Goal: Information Seeking & Learning: Learn about a topic

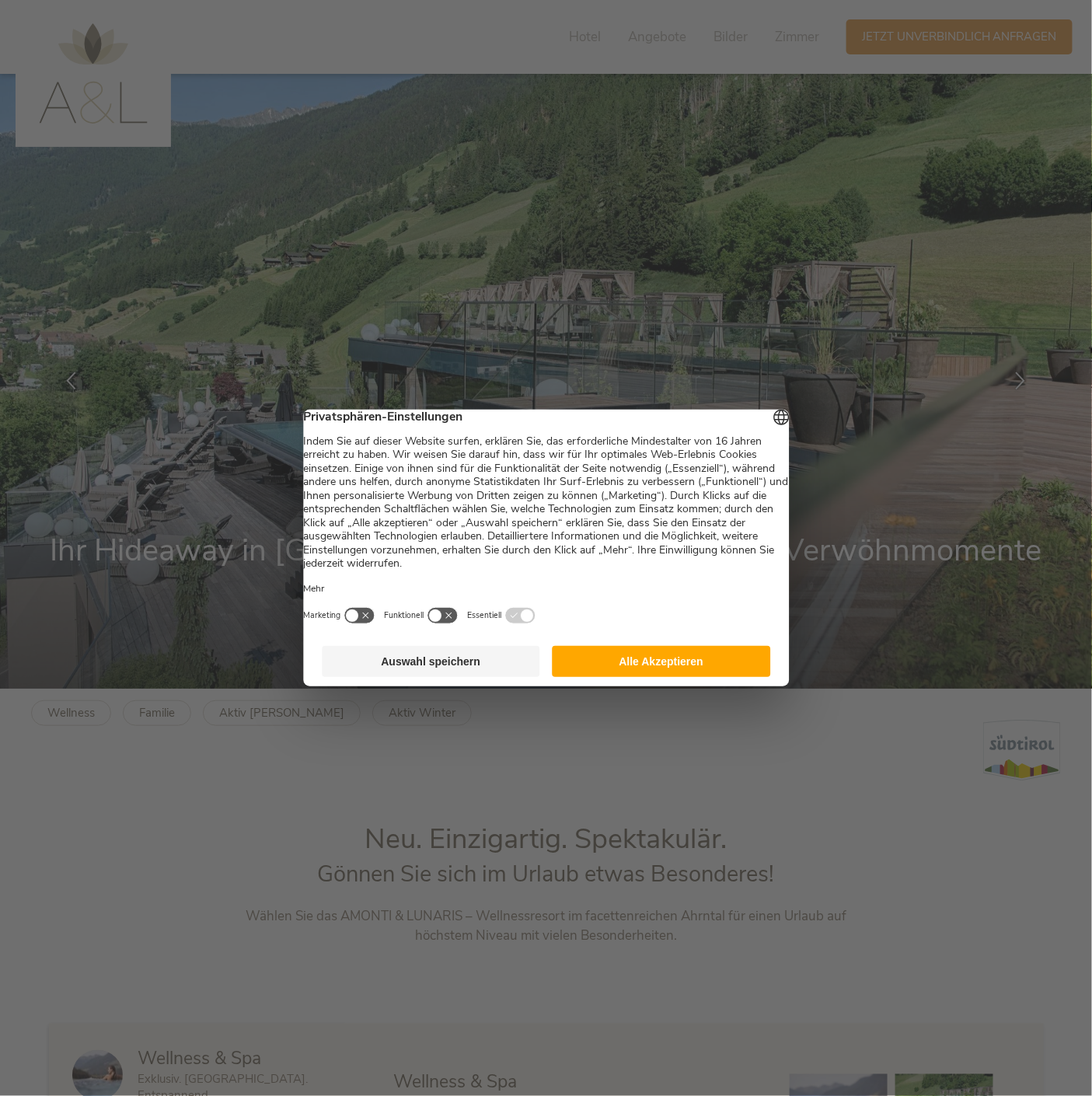
click at [463, 636] on footer "Auswahl speichern Alle Akzeptieren" at bounding box center [546, 661] width 486 height 50
click at [469, 647] on button "Auswahl speichern" at bounding box center [431, 661] width 219 height 31
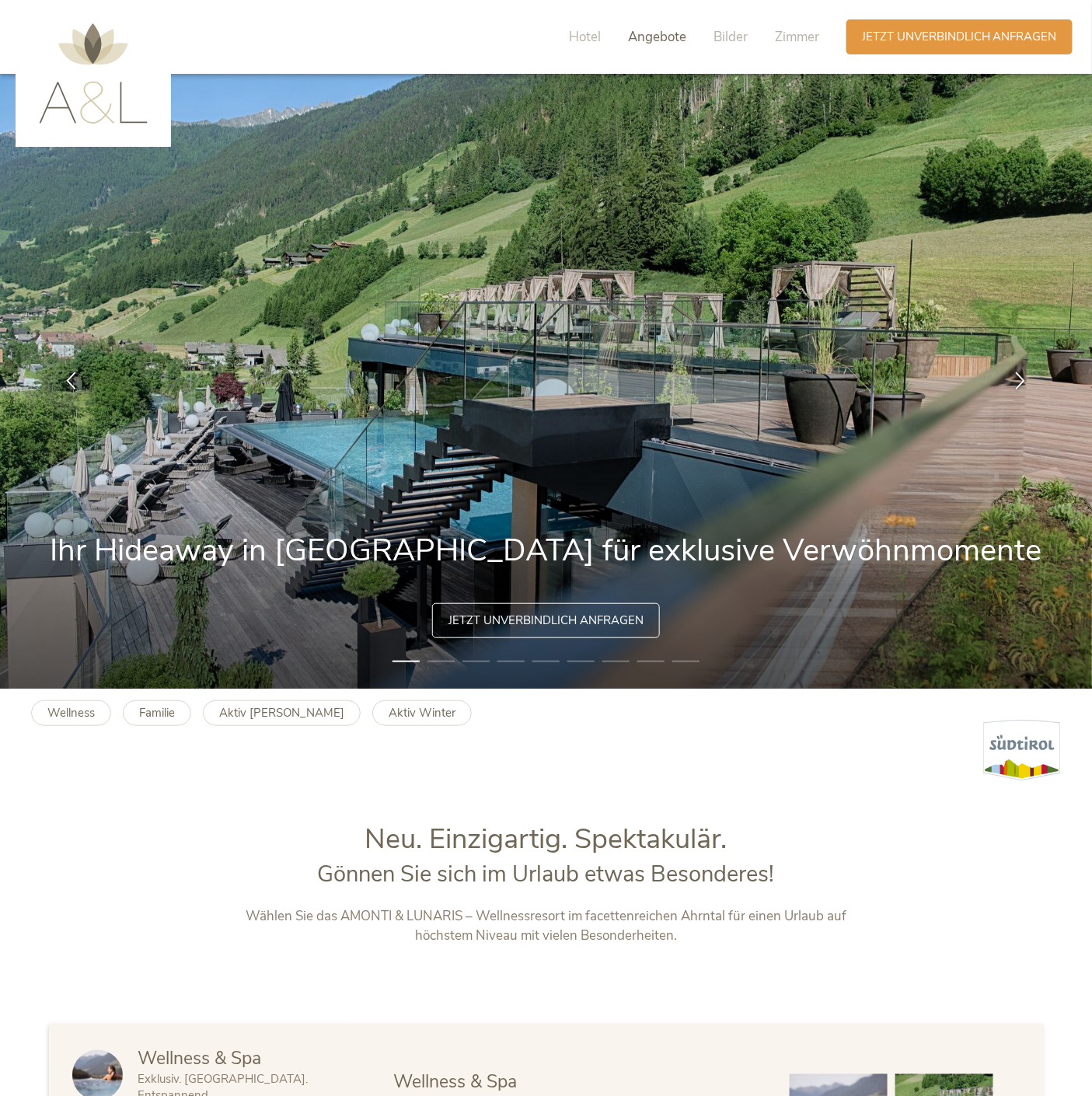
click at [686, 42] on span "Angebote" at bounding box center [657, 37] width 58 height 17
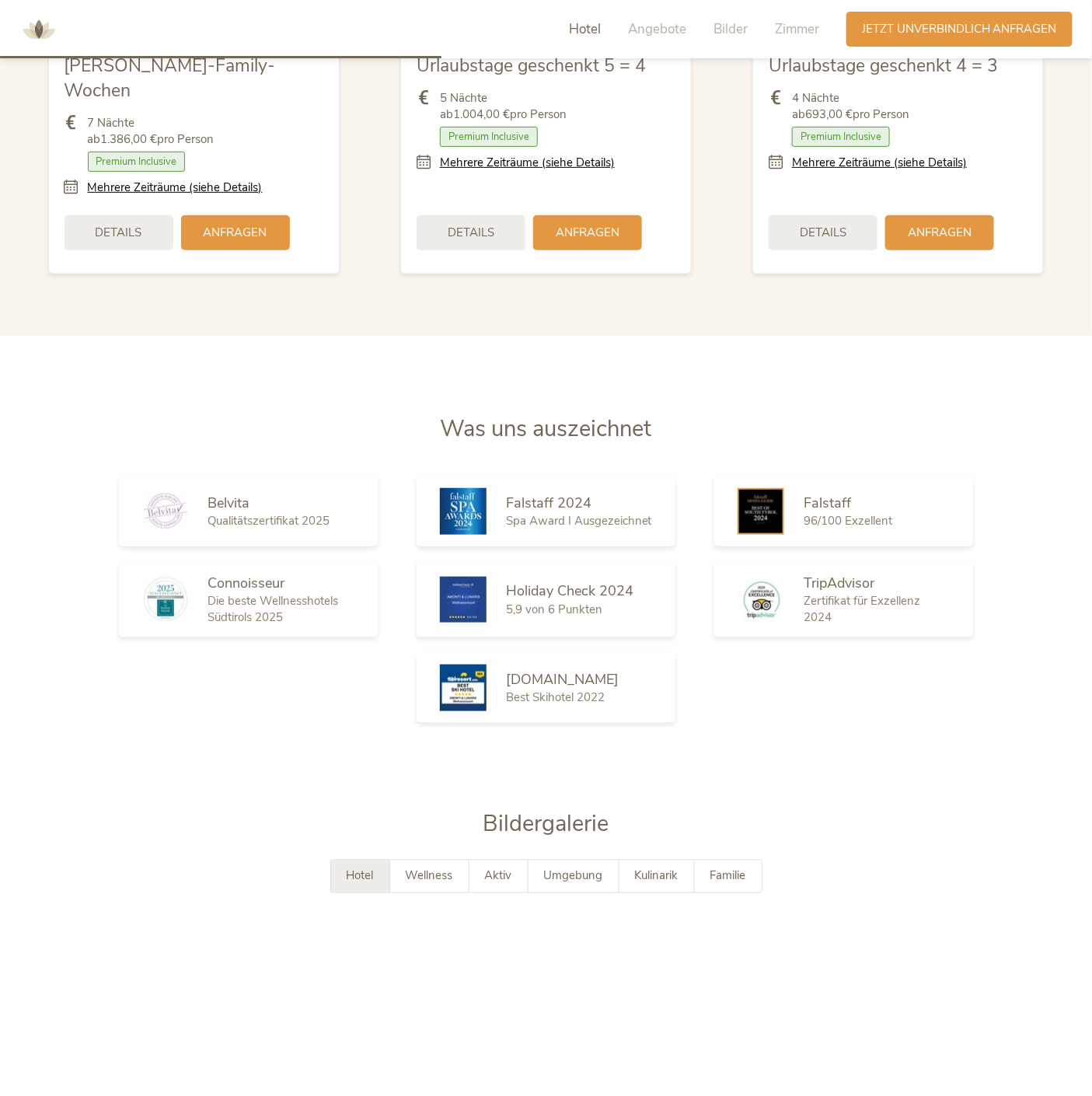
scroll to position [2120, 0]
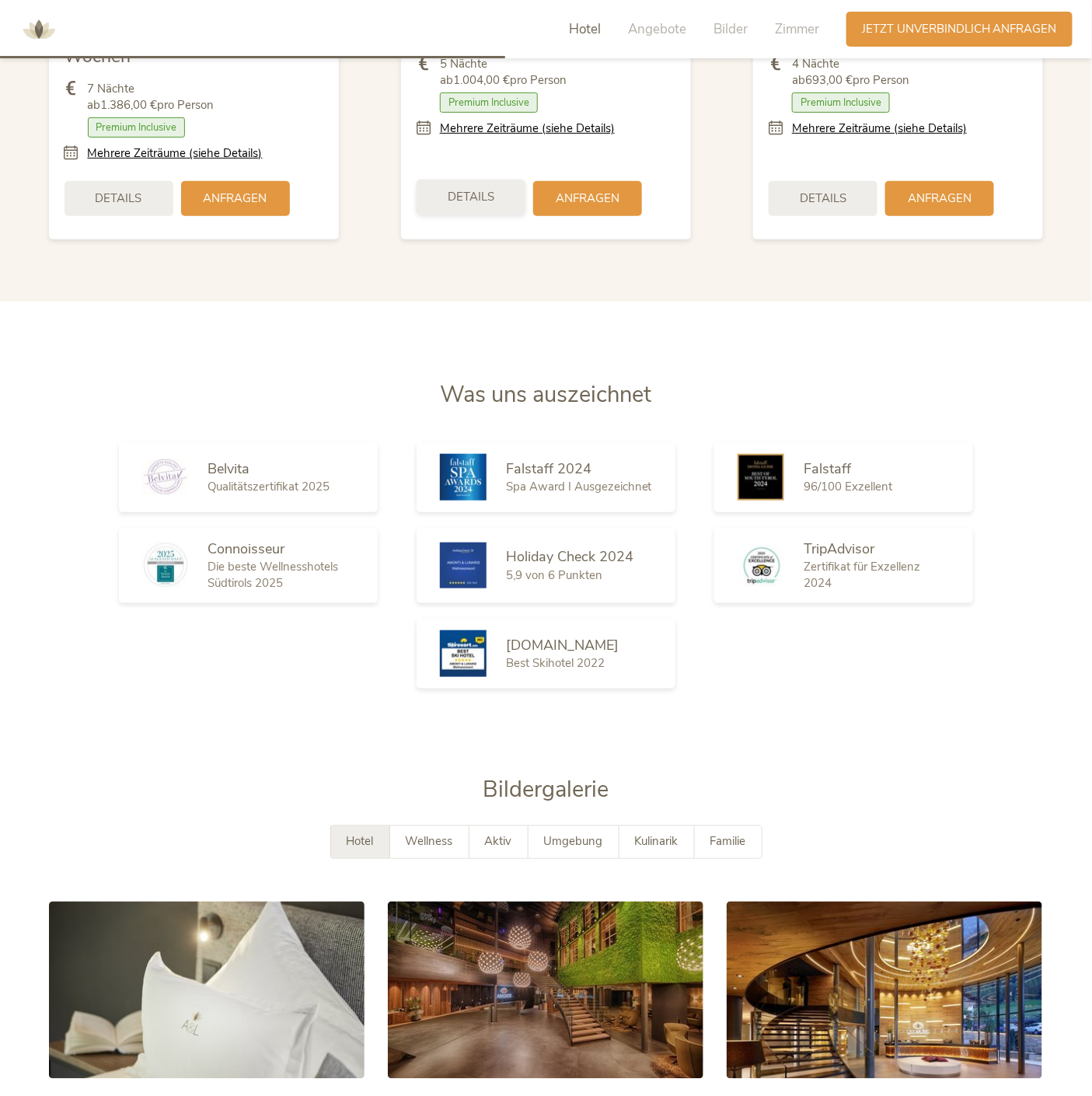
click at [495, 215] on div "Details" at bounding box center [471, 197] width 109 height 35
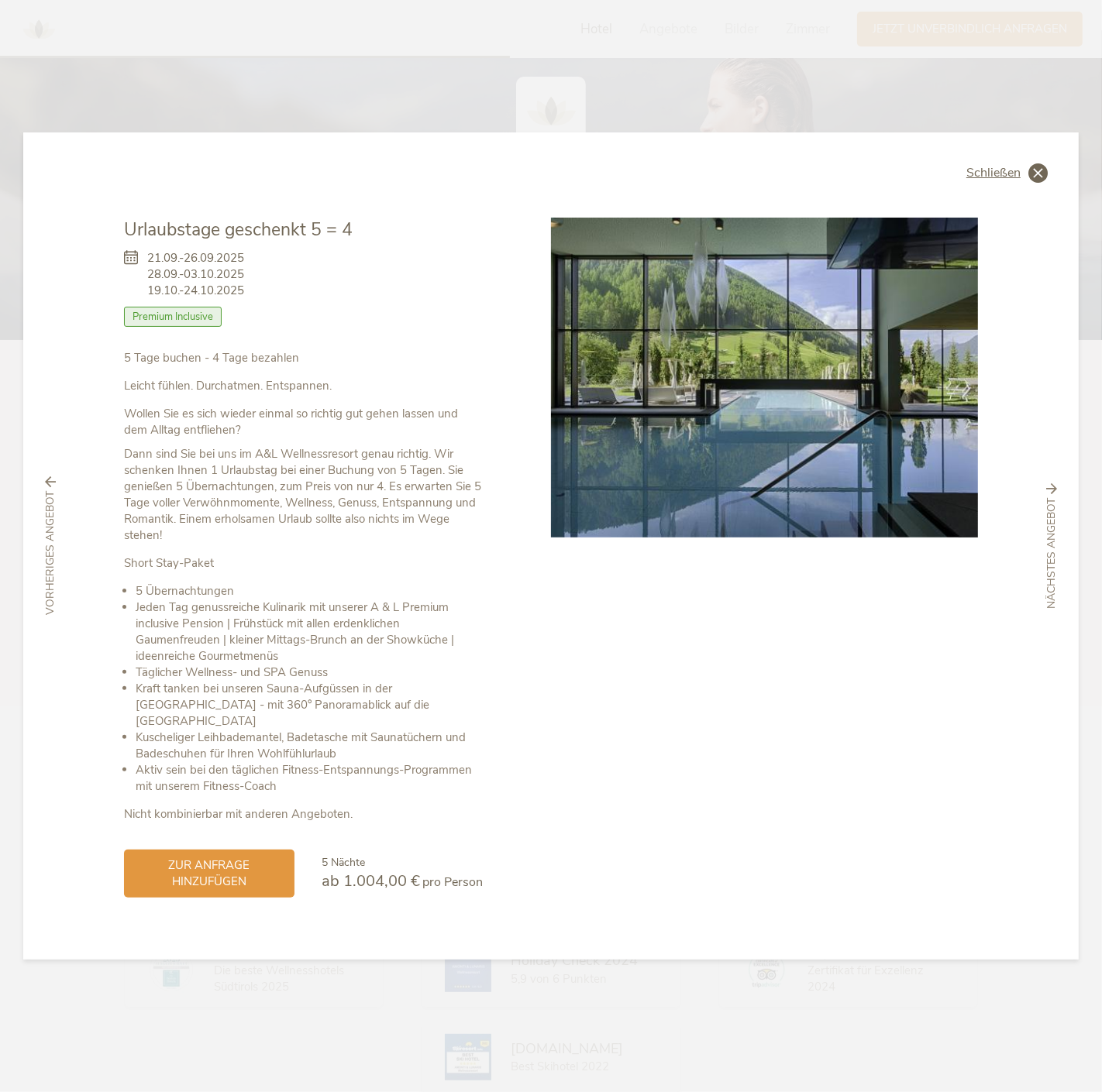
click at [1043, 183] on icon at bounding box center [1038, 173] width 19 height 19
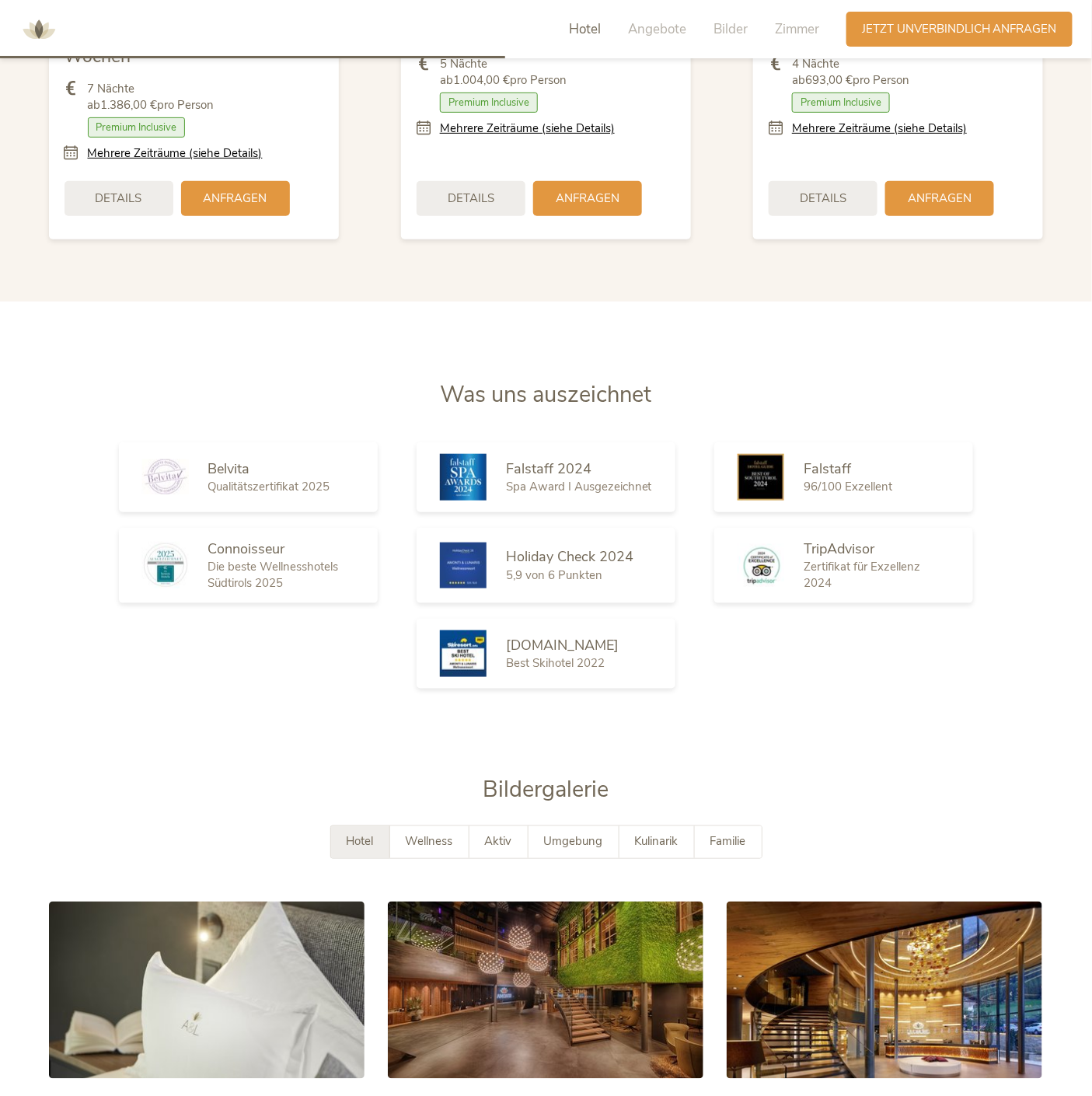
click at [129, 205] on span "Details" at bounding box center [119, 196] width 47 height 17
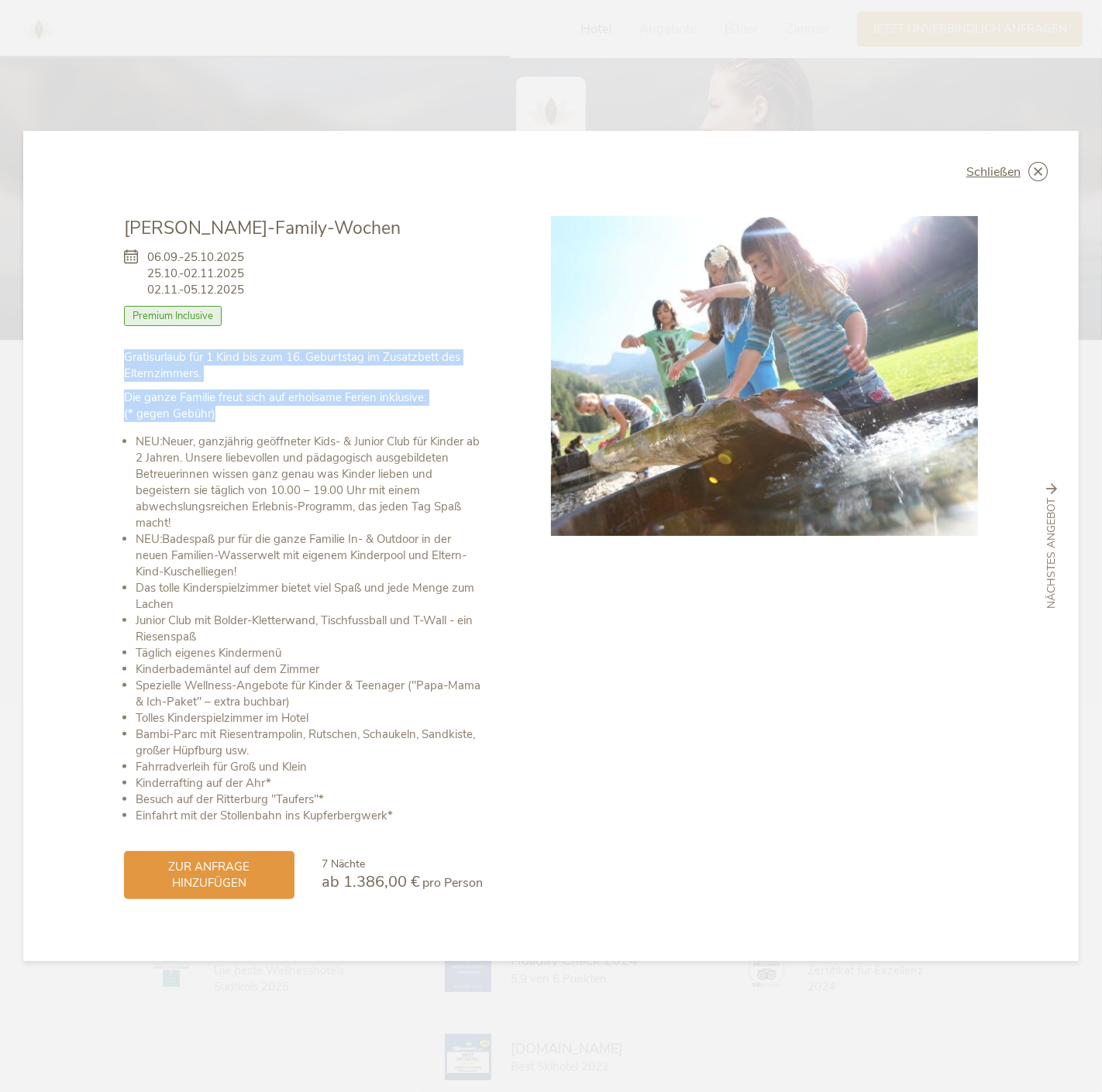
drag, startPoint x: 123, startPoint y: 431, endPoint x: 302, endPoint y: 464, distance: 182.0
click at [302, 464] on div "Gratisurlaub für 1 Kind bis zum 16. Geburtstag im Zusatzbett des Elternzimmers.…" at bounding box center [303, 586] width 358 height 475
drag, startPoint x: 136, startPoint y: 489, endPoint x: 489, endPoint y: 530, distance: 355.4
click at [489, 530] on div "[PERSON_NAME]-Family-Wochen [DATE]-[DATE] [DATE]-[DATE] [DATE]-[DATE] Zimmer mi…" at bounding box center [337, 557] width 427 height 682
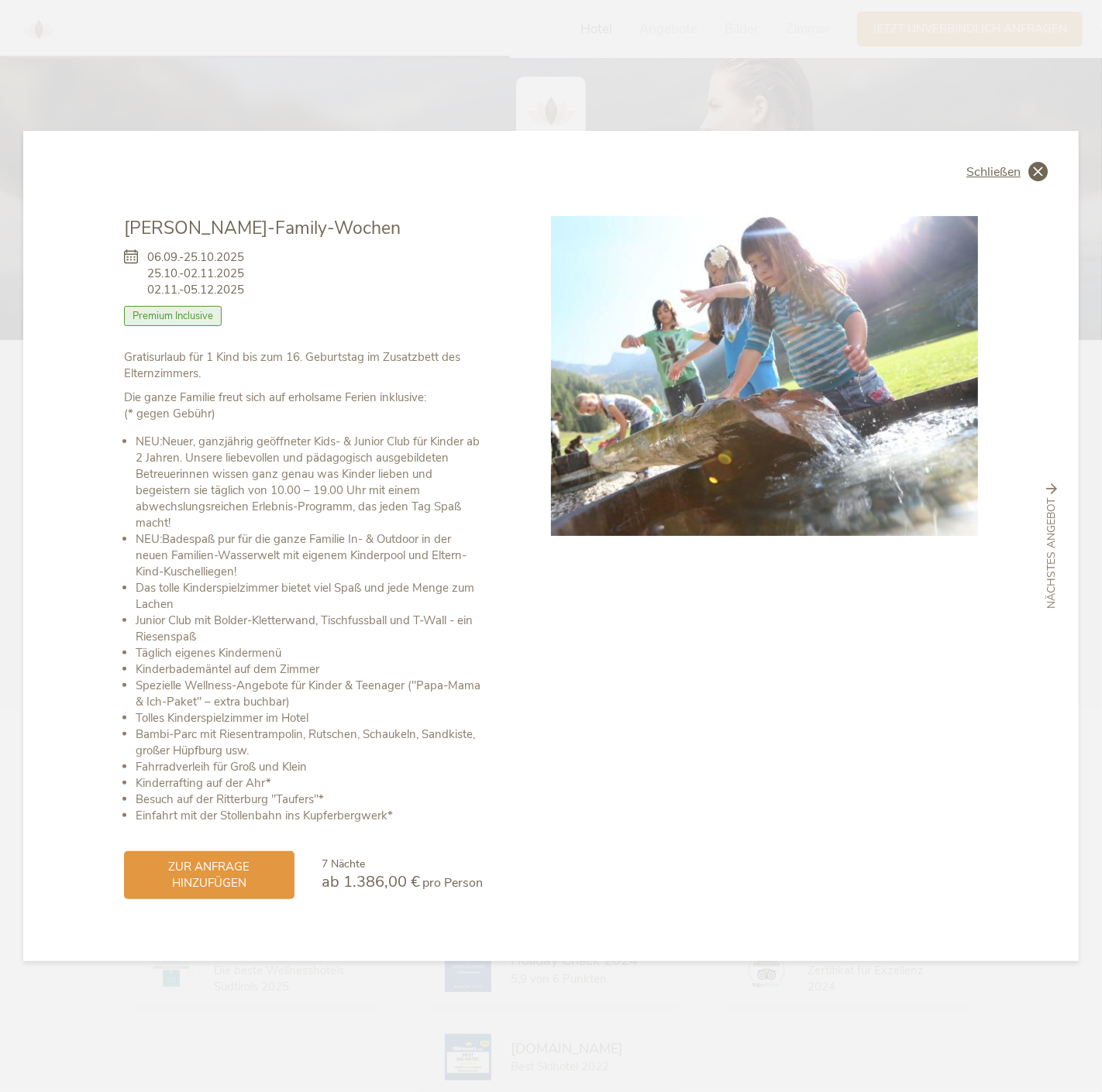
click at [1030, 181] on div "Schließen" at bounding box center [1007, 171] width 82 height 19
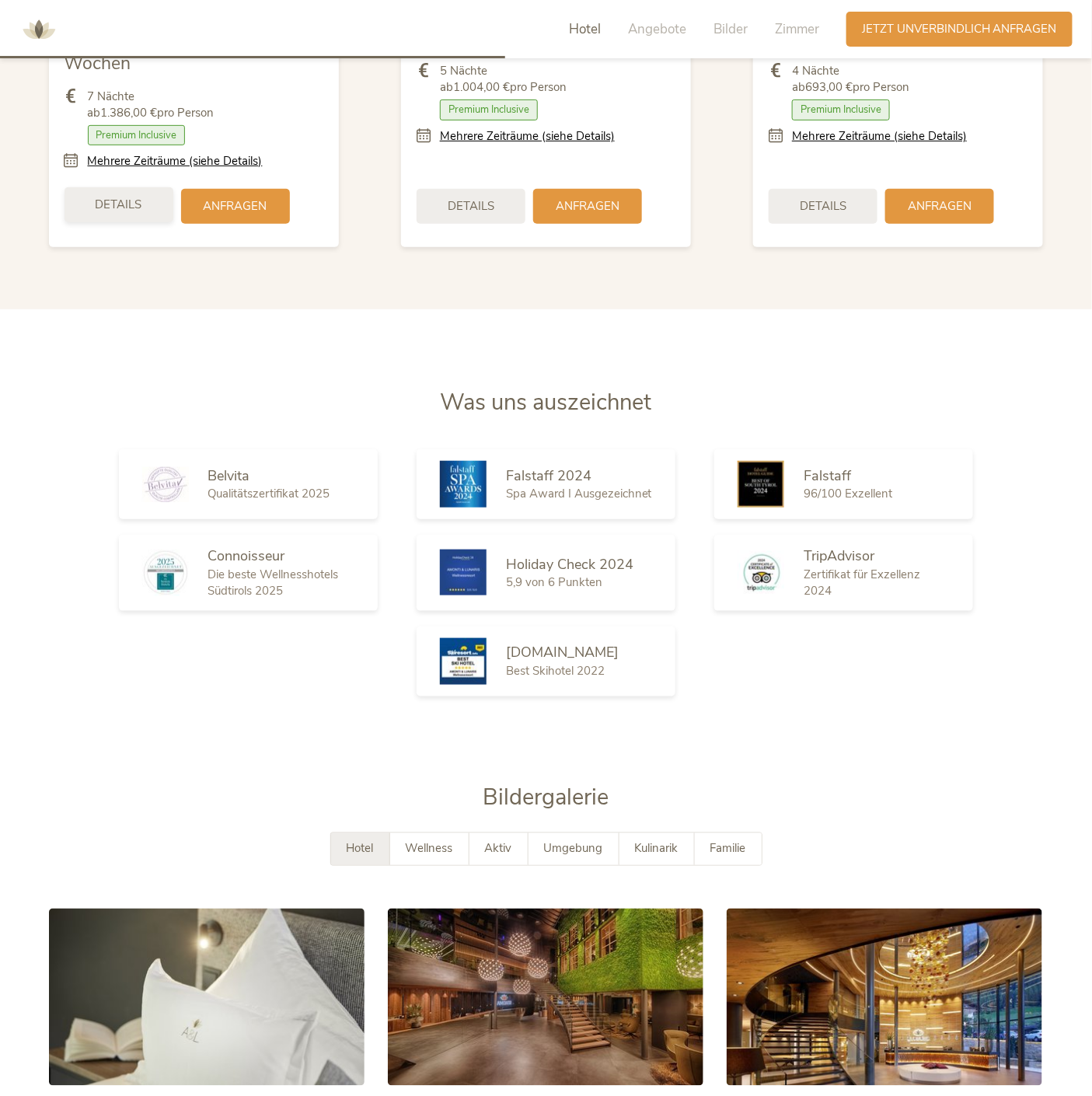
click at [119, 213] on span "Details" at bounding box center [119, 204] width 47 height 17
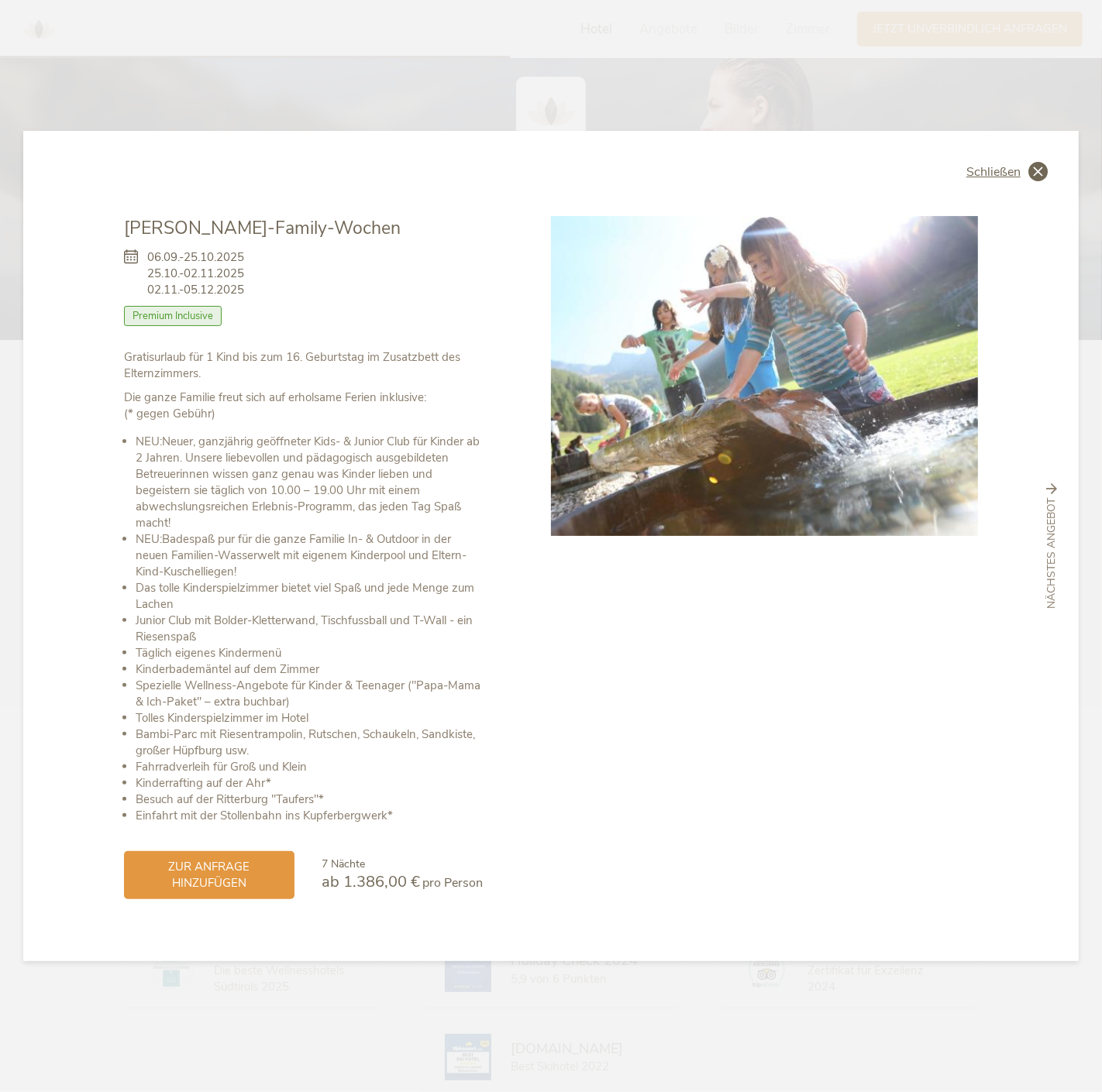
click at [1034, 181] on icon at bounding box center [1038, 171] width 19 height 19
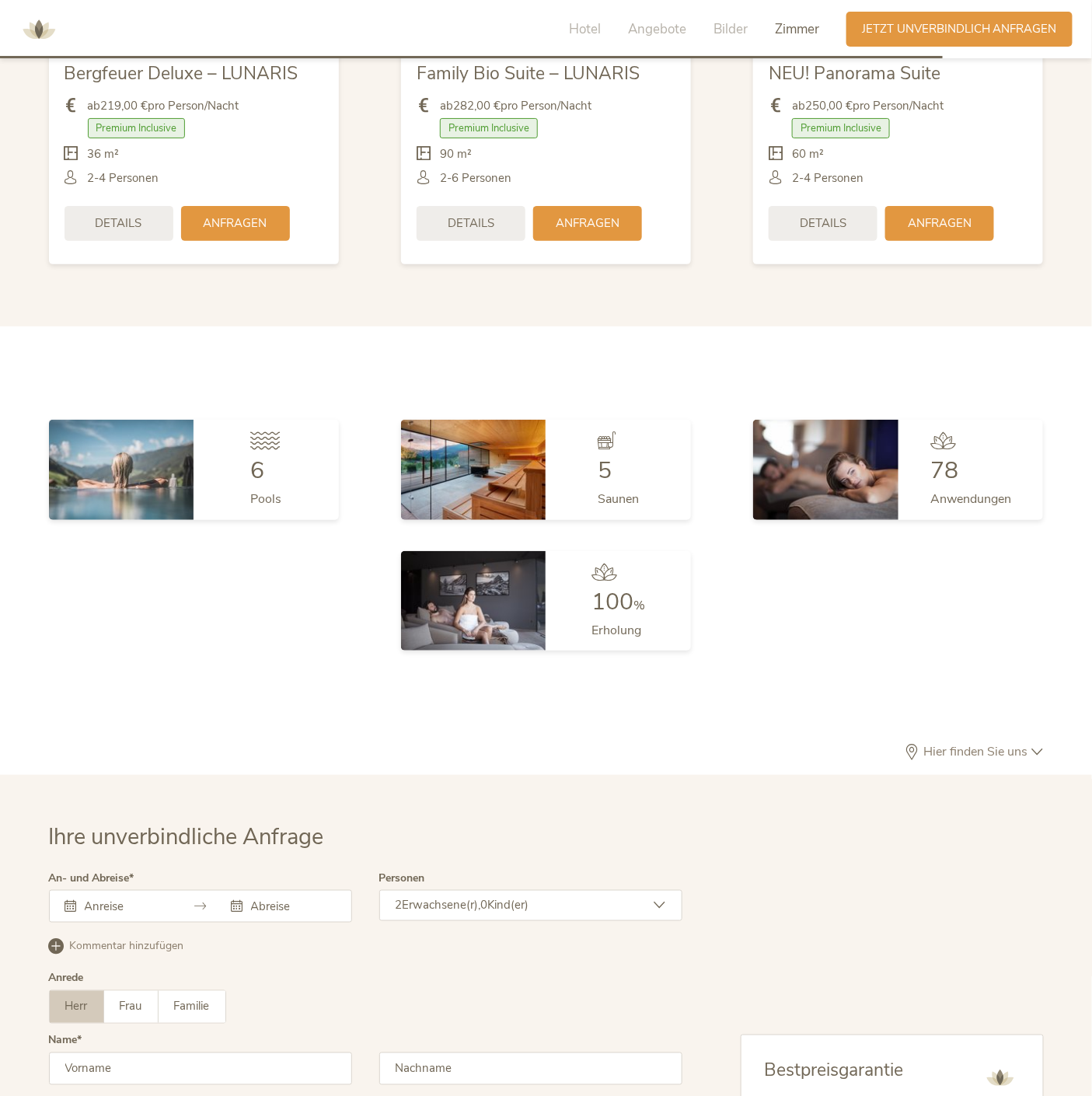
scroll to position [4012, 0]
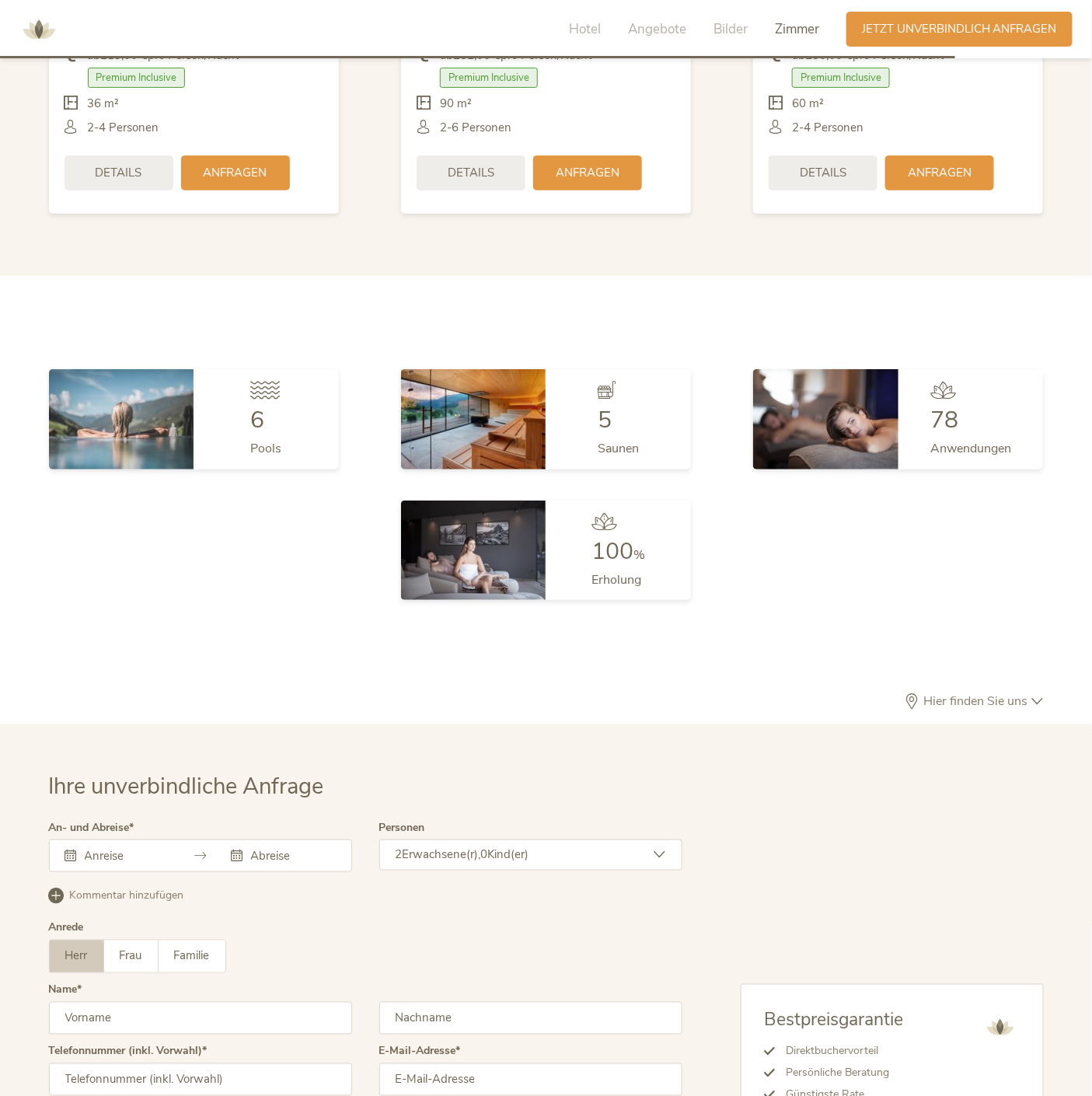
click at [817, 188] on div "Details" at bounding box center [822, 171] width 109 height 35
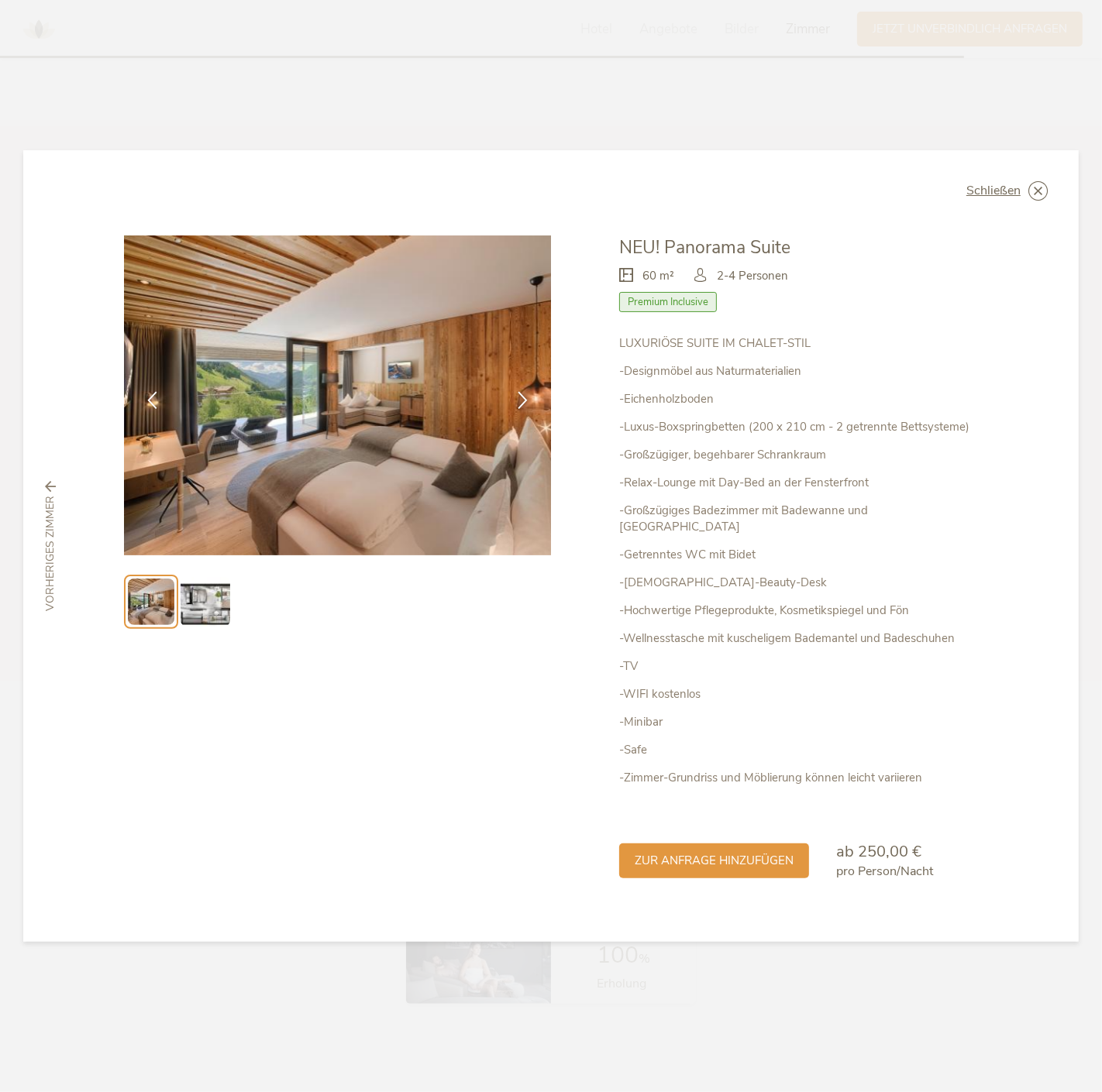
click at [202, 627] on img at bounding box center [205, 601] width 50 height 50
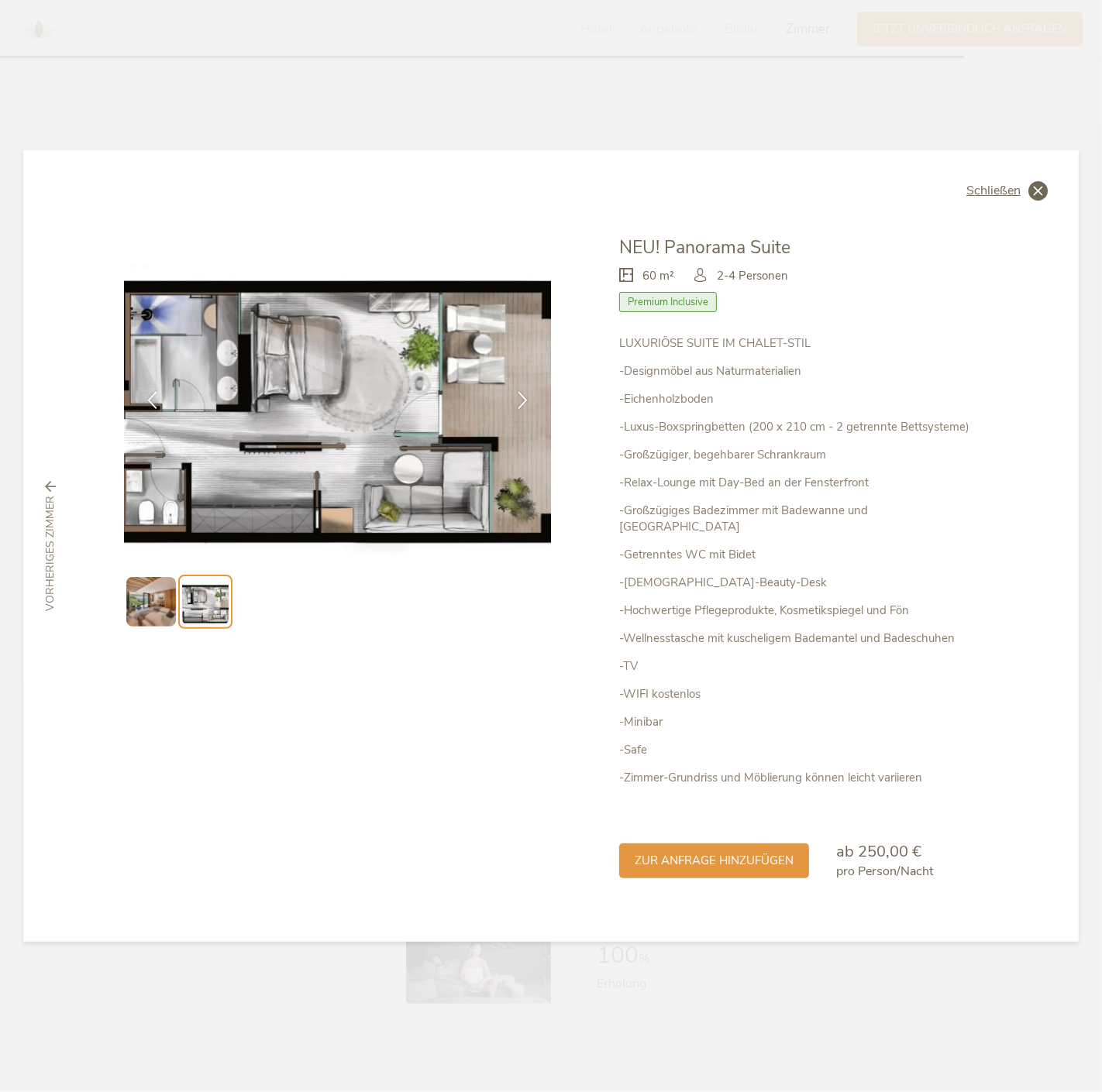
click at [1020, 197] on span "Schließen" at bounding box center [993, 191] width 54 height 13
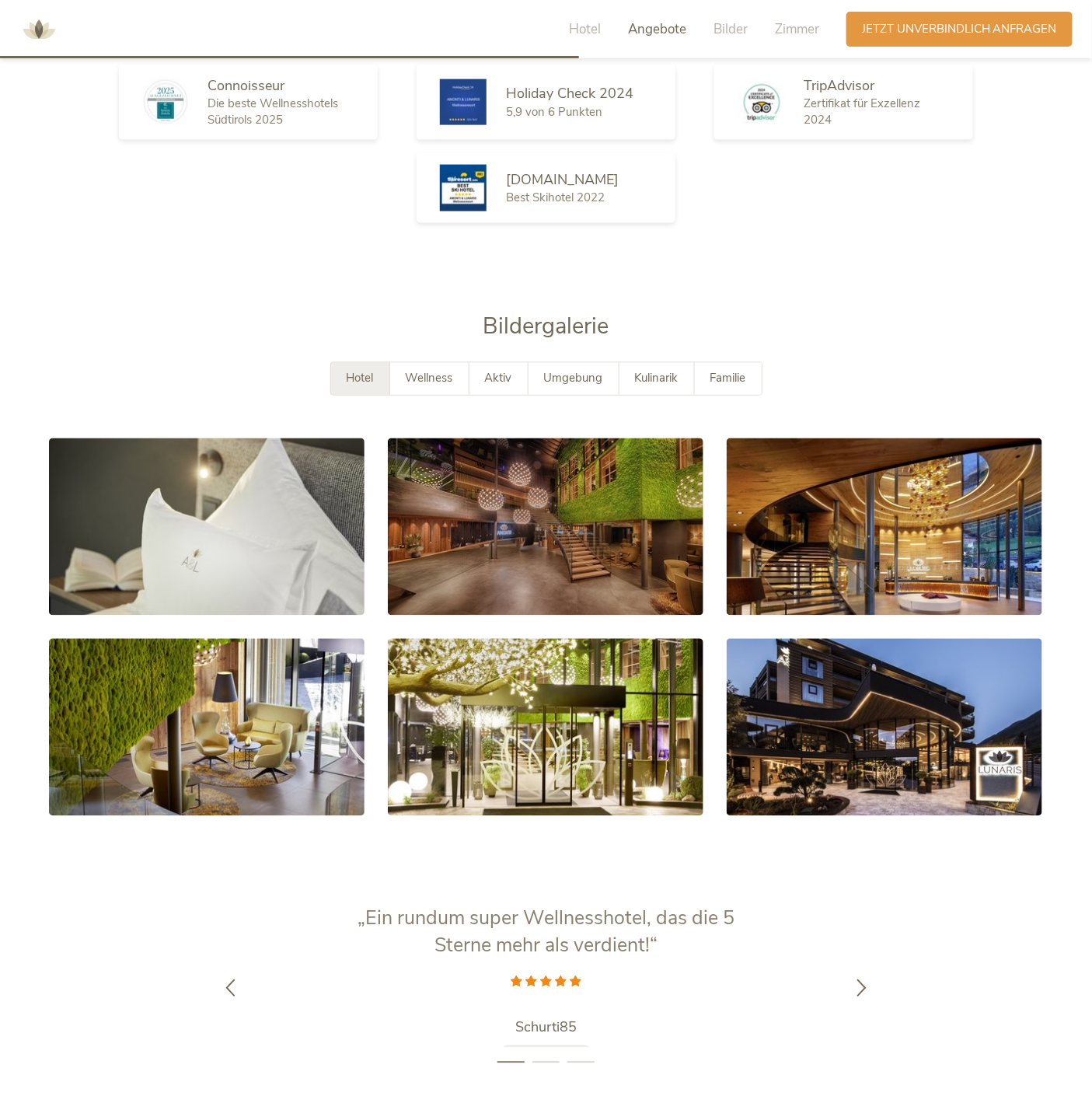
scroll to position [2635, 0]
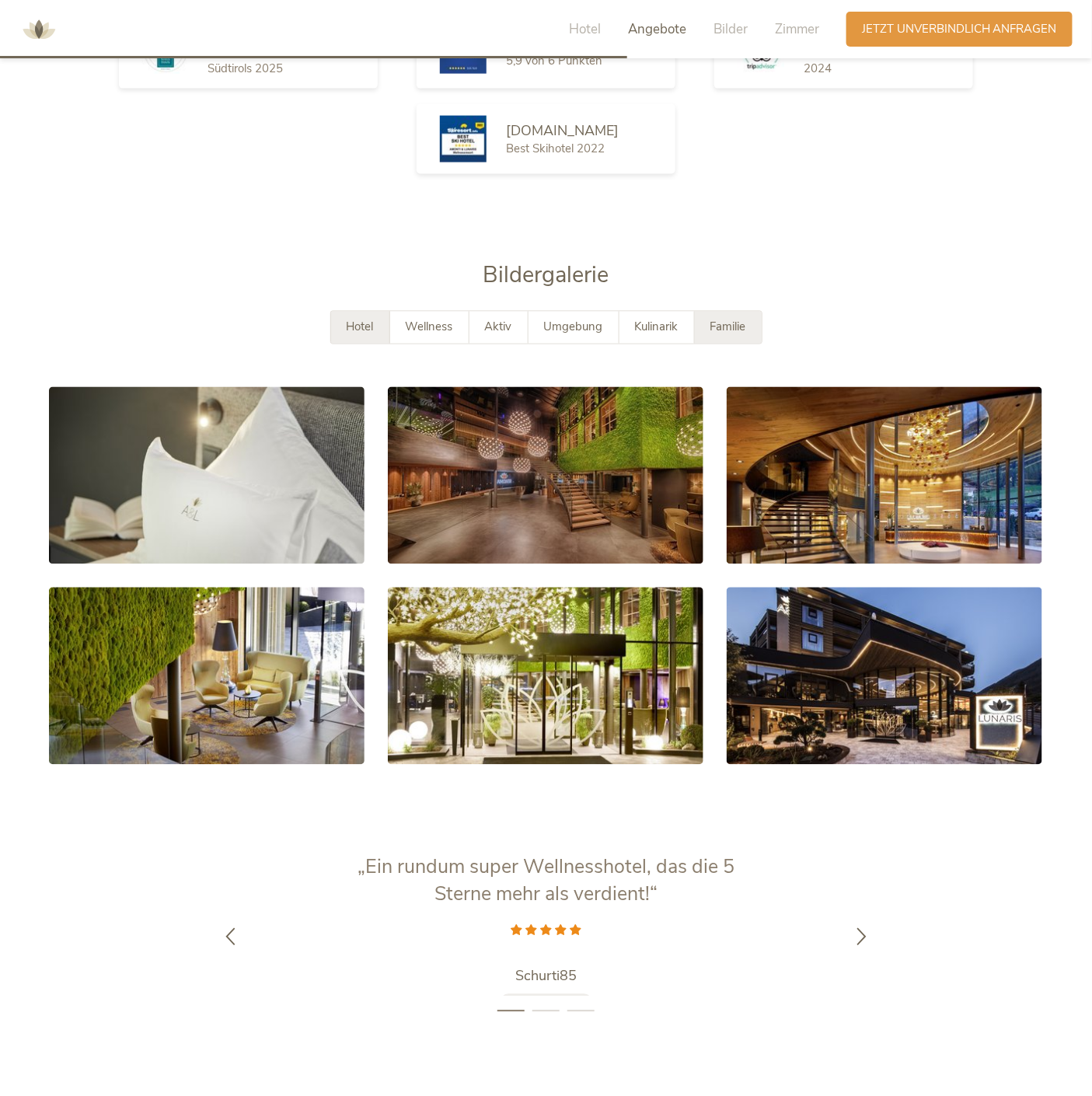
click at [710, 335] on span "Familie" at bounding box center [728, 328] width 36 height 16
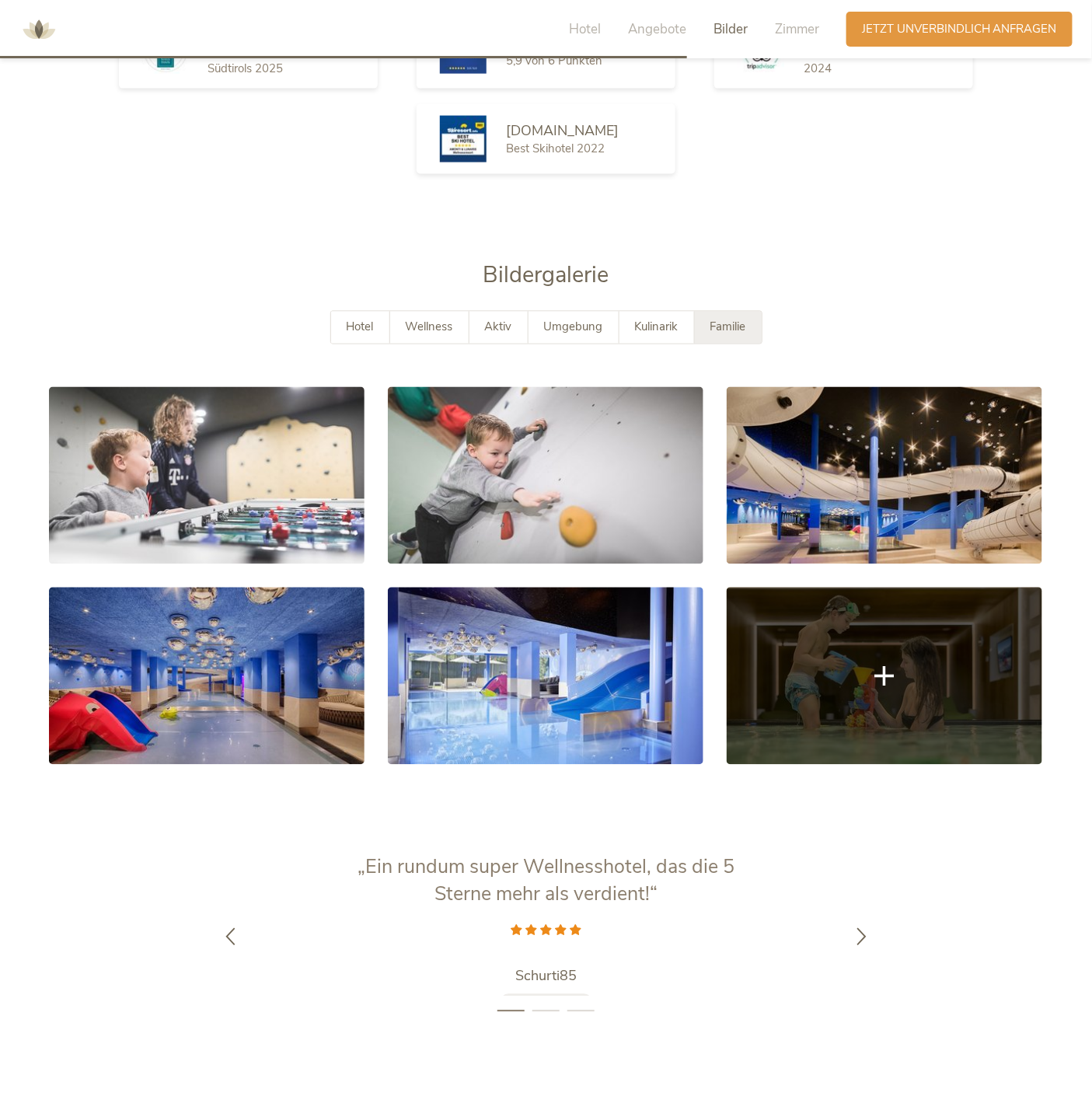
scroll to position [3121, 0]
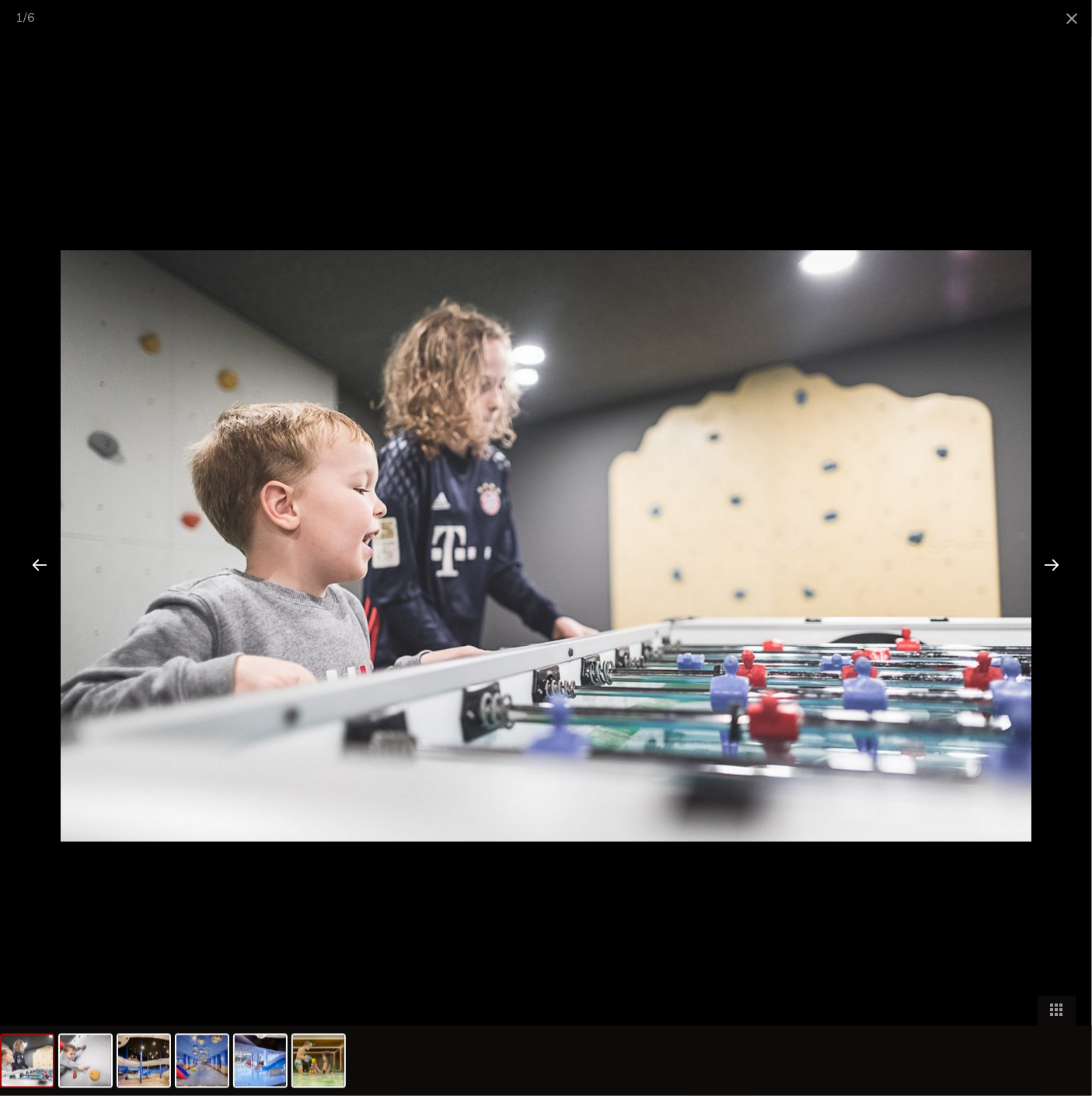
click at [1059, 565] on div at bounding box center [1052, 564] width 49 height 49
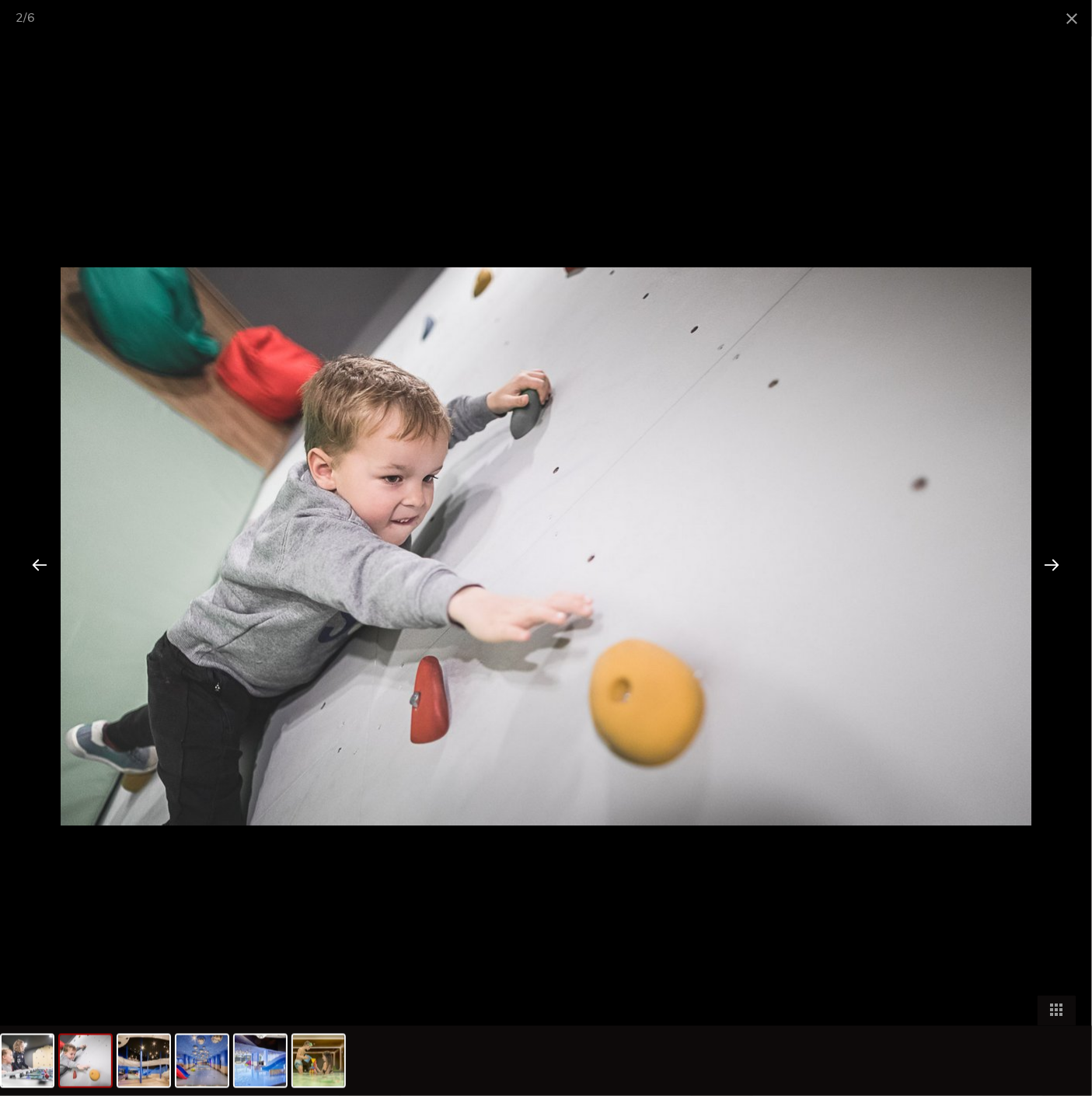
click at [1059, 565] on div at bounding box center [1052, 564] width 49 height 49
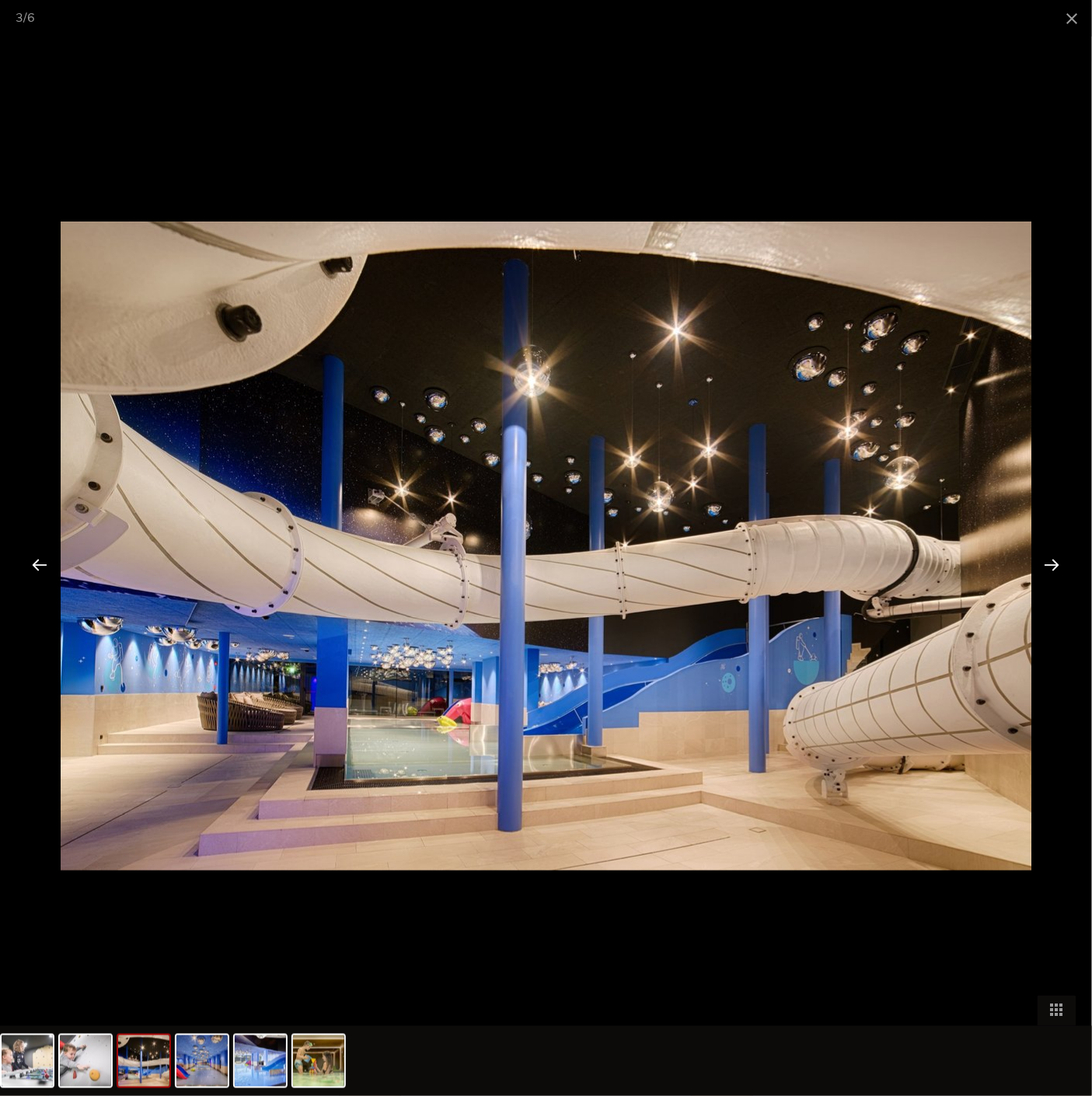
click at [1059, 565] on div at bounding box center [1052, 564] width 49 height 49
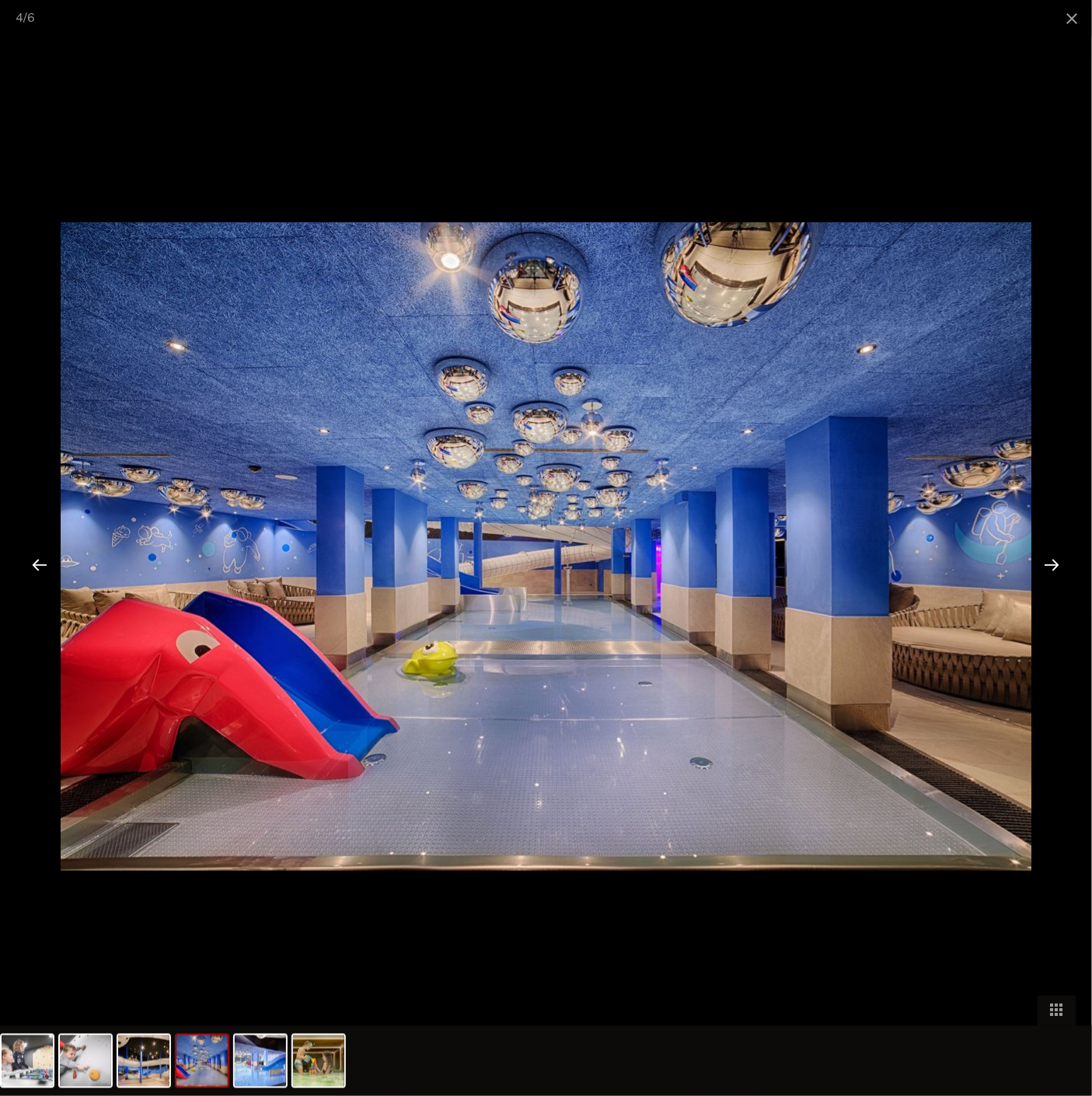
click at [1059, 565] on div at bounding box center [1052, 564] width 49 height 49
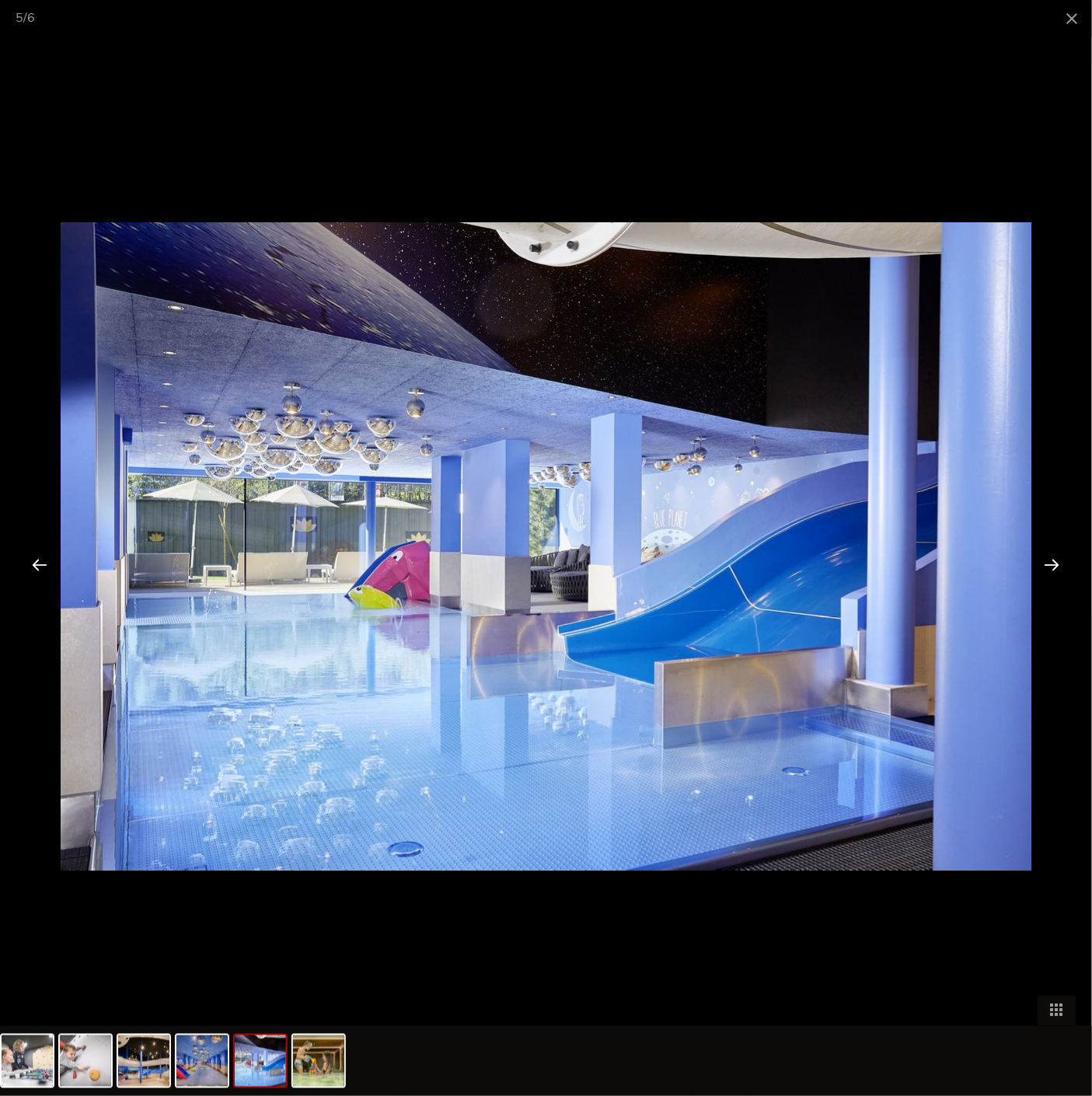
click at [1059, 565] on div at bounding box center [1052, 564] width 49 height 49
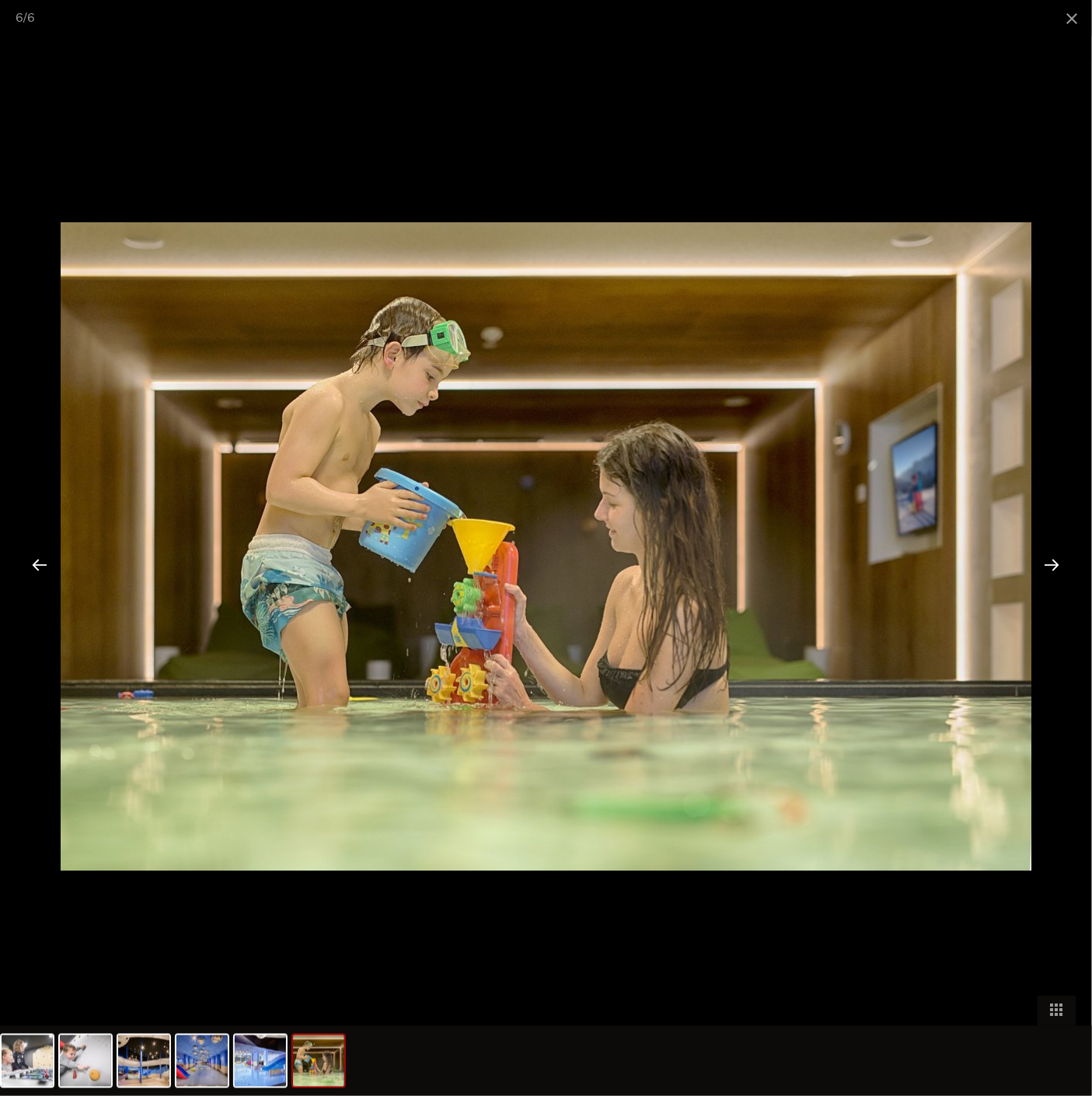
click at [1059, 565] on div at bounding box center [1052, 564] width 49 height 49
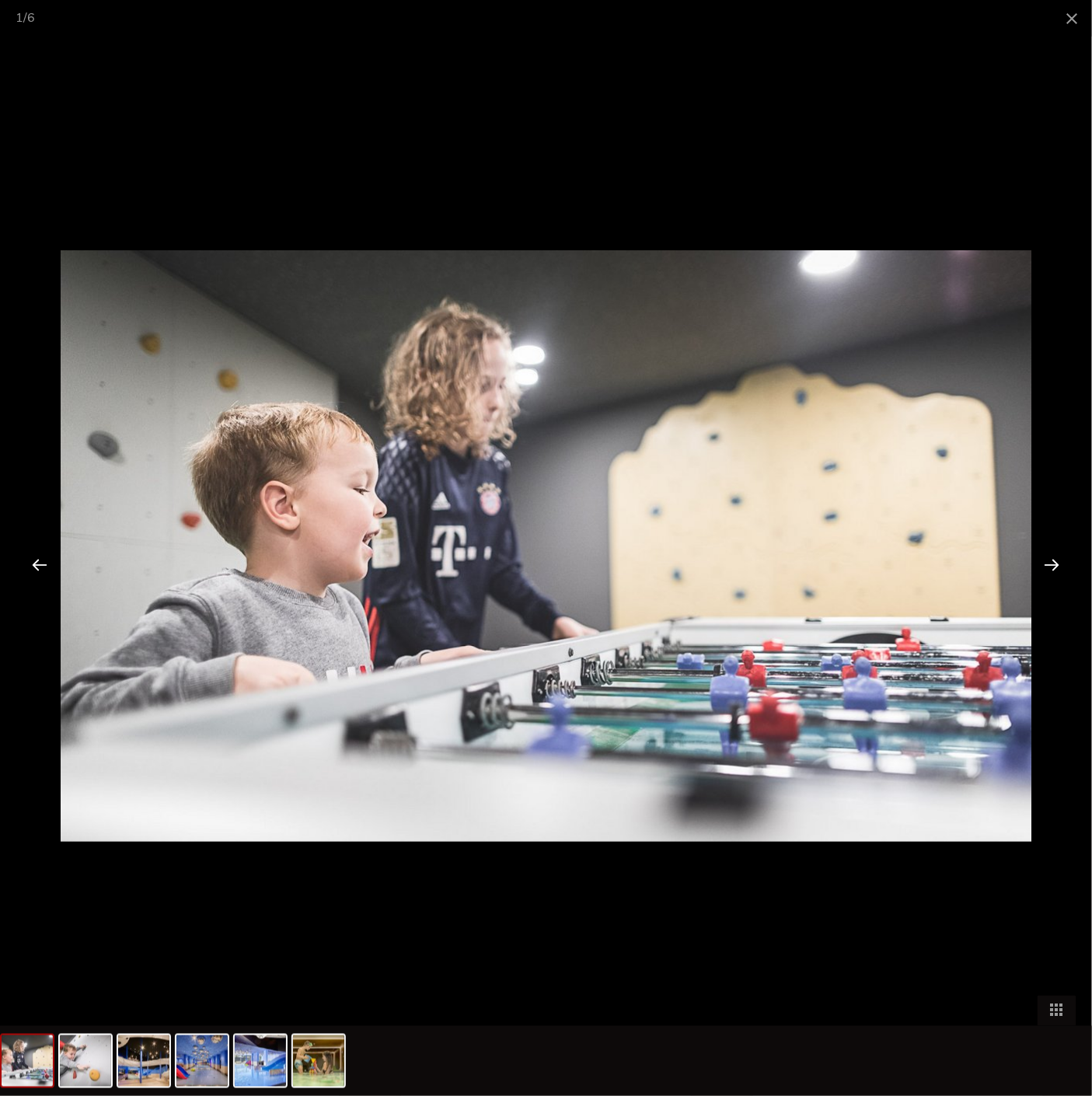
click at [1059, 565] on div at bounding box center [1052, 564] width 49 height 49
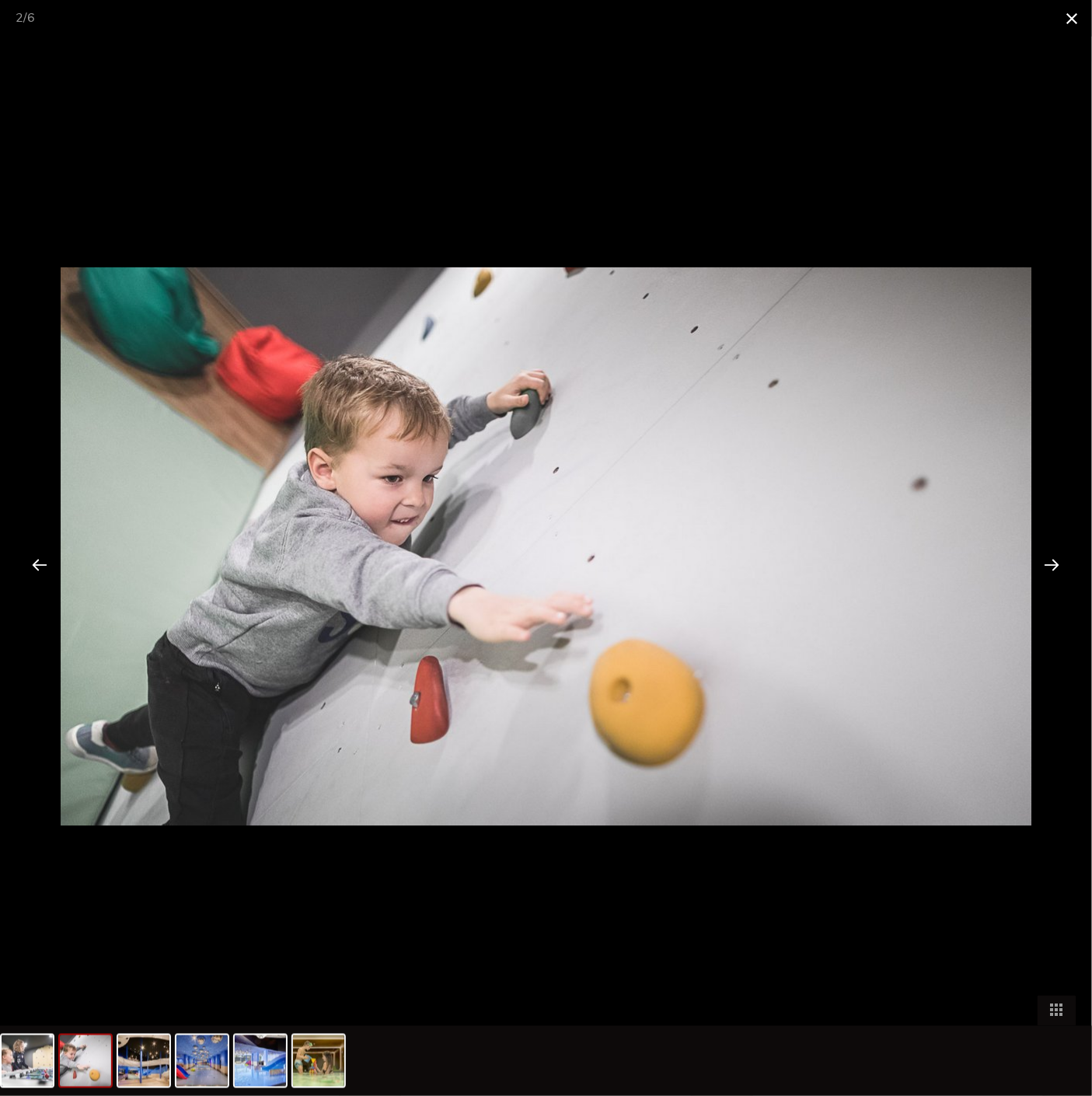
click at [1081, 18] on span at bounding box center [1072, 18] width 39 height 37
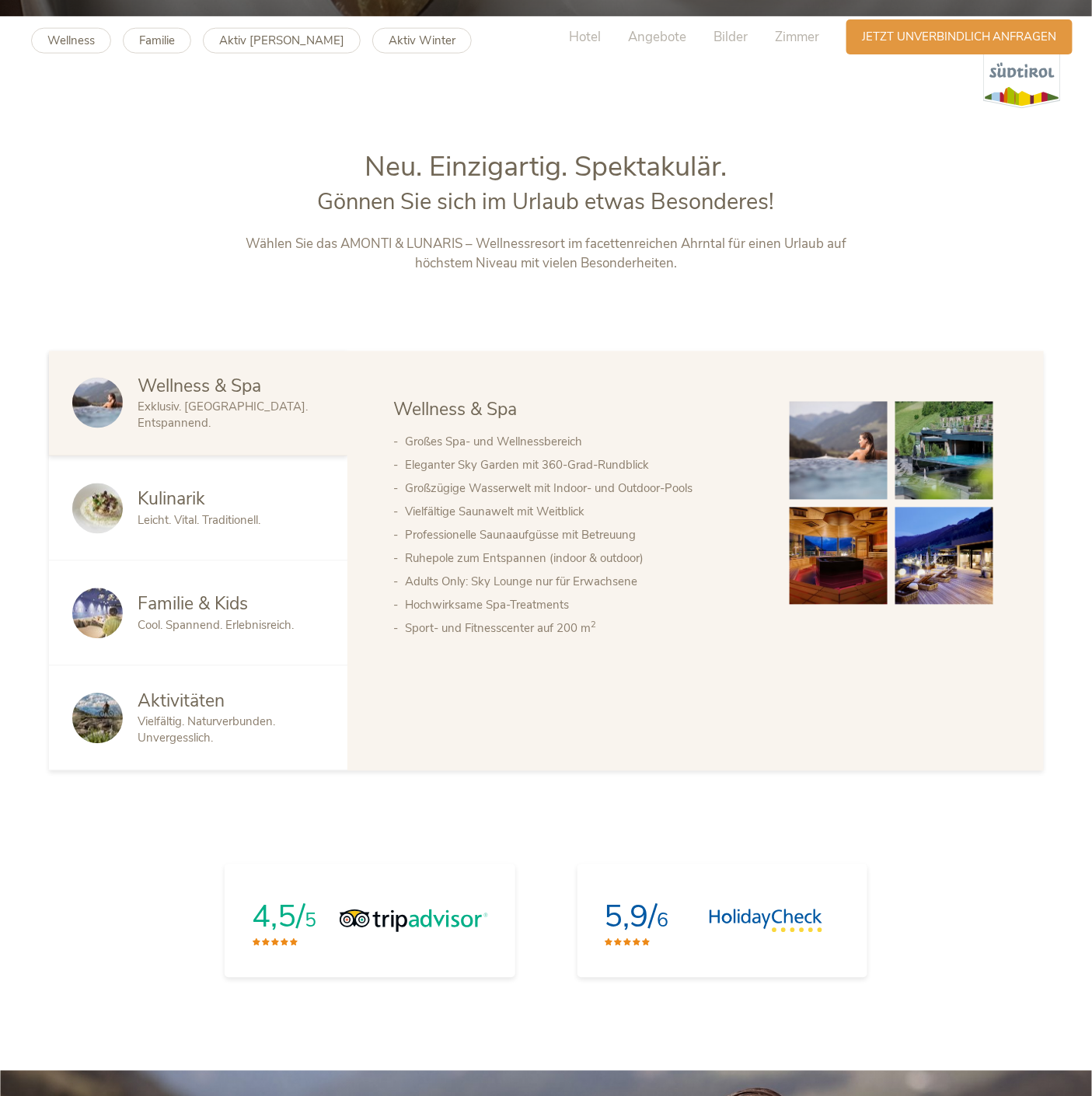
scroll to position [0, 0]
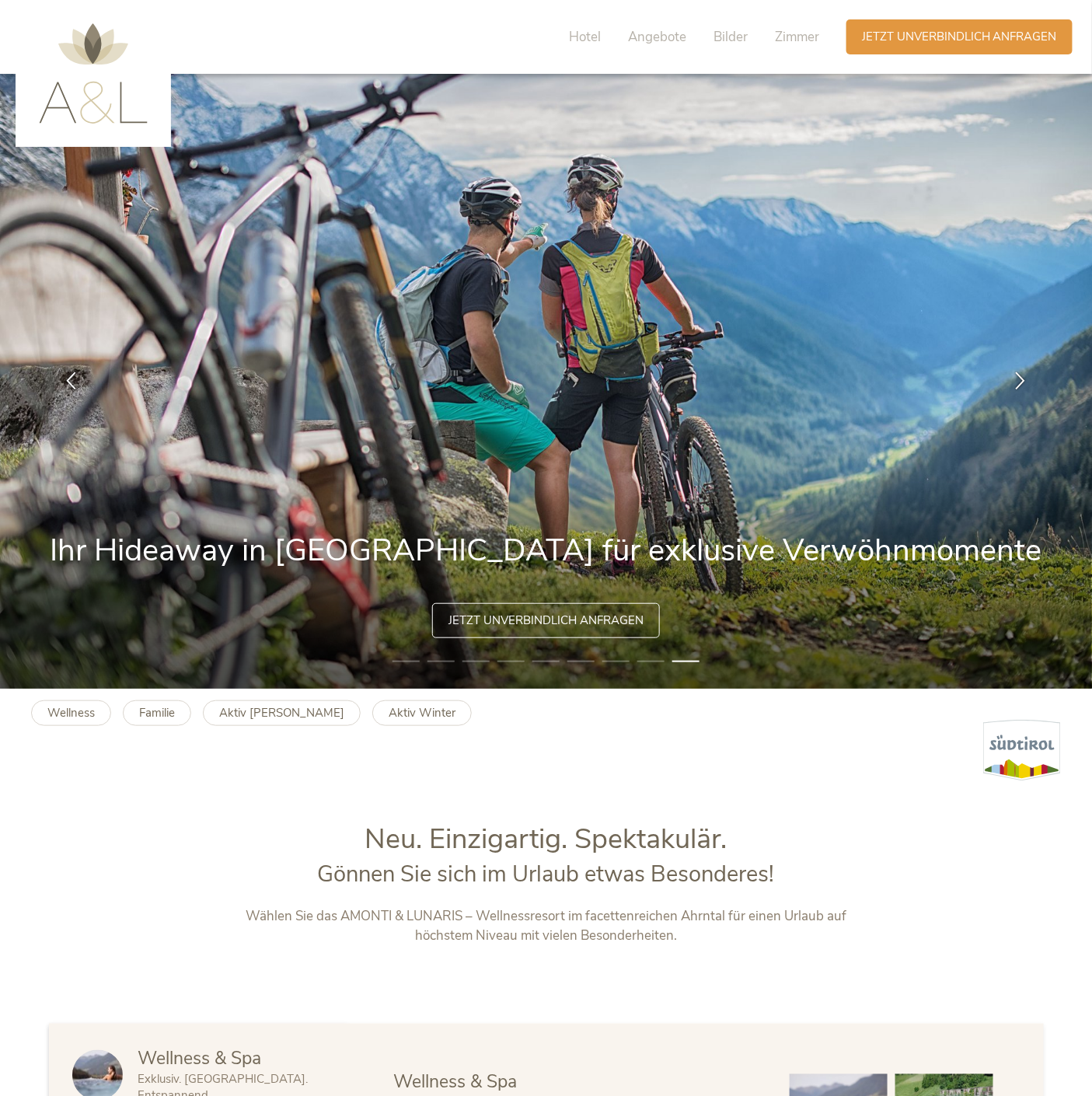
click at [836, 48] on div "Hotel Angebote Bilder Zimmer" at bounding box center [698, 37] width 297 height 35
click at [819, 40] on span "Zimmer" at bounding box center [797, 37] width 45 height 17
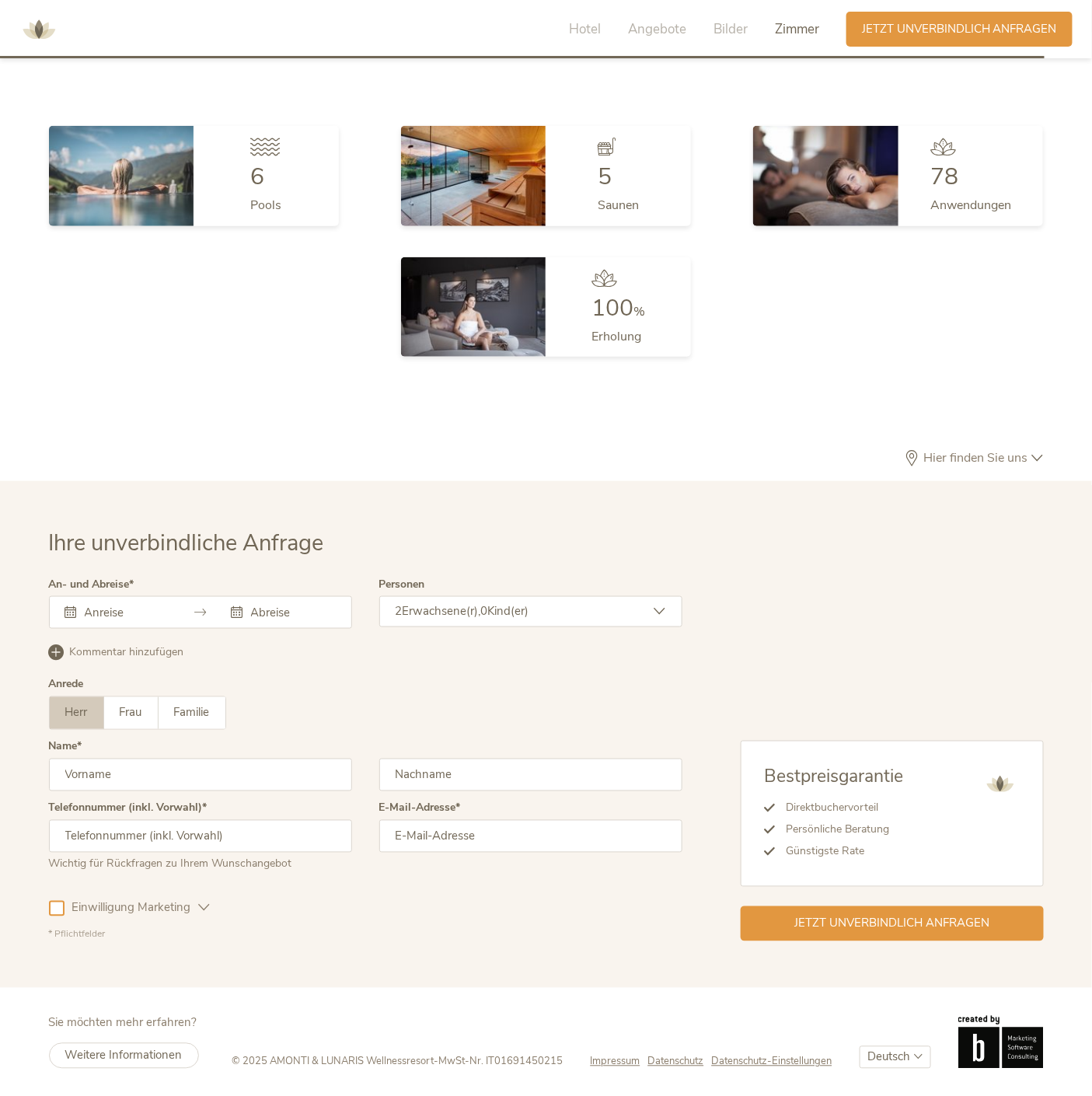
scroll to position [3821, 0]
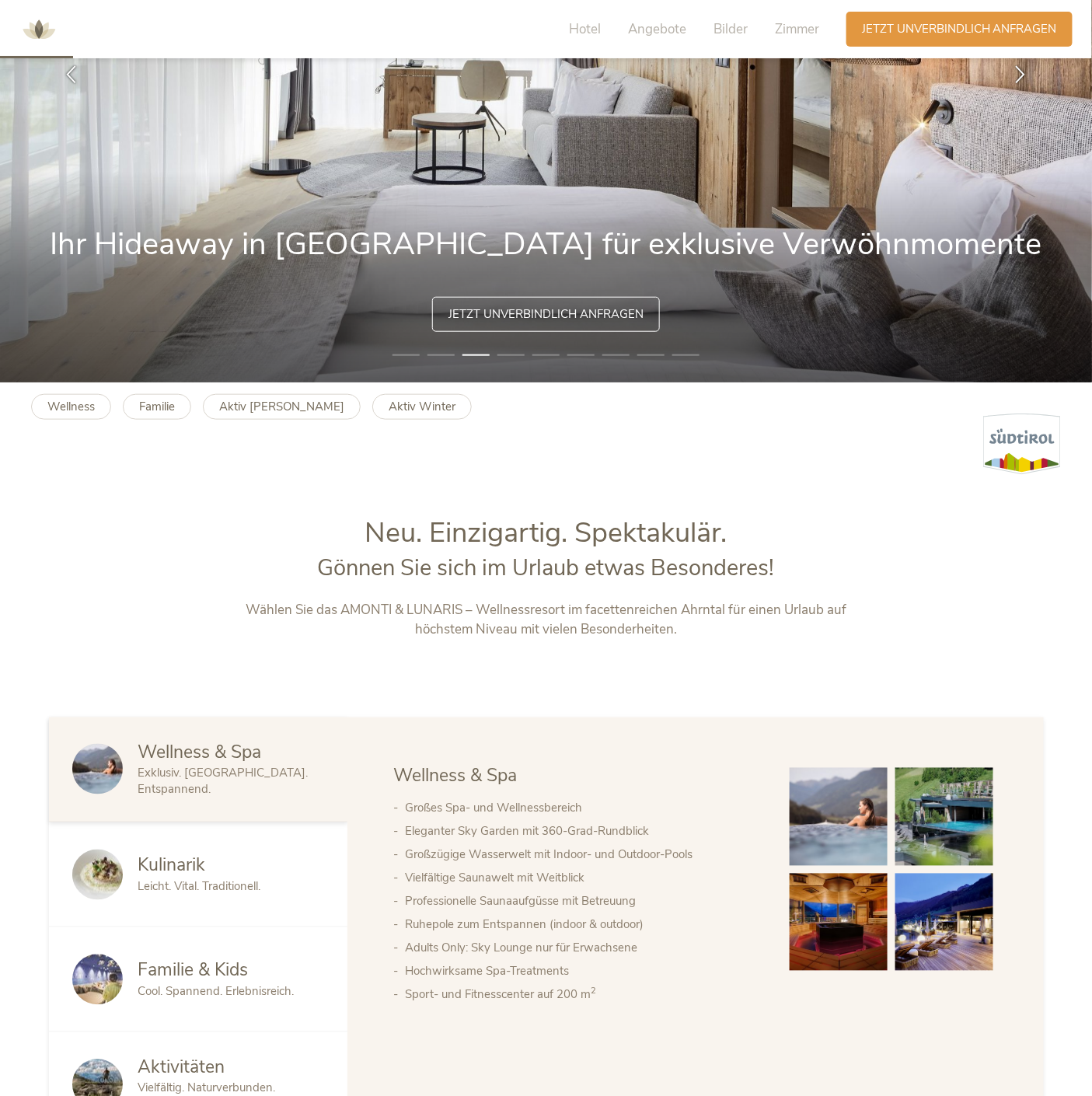
scroll to position [0, 0]
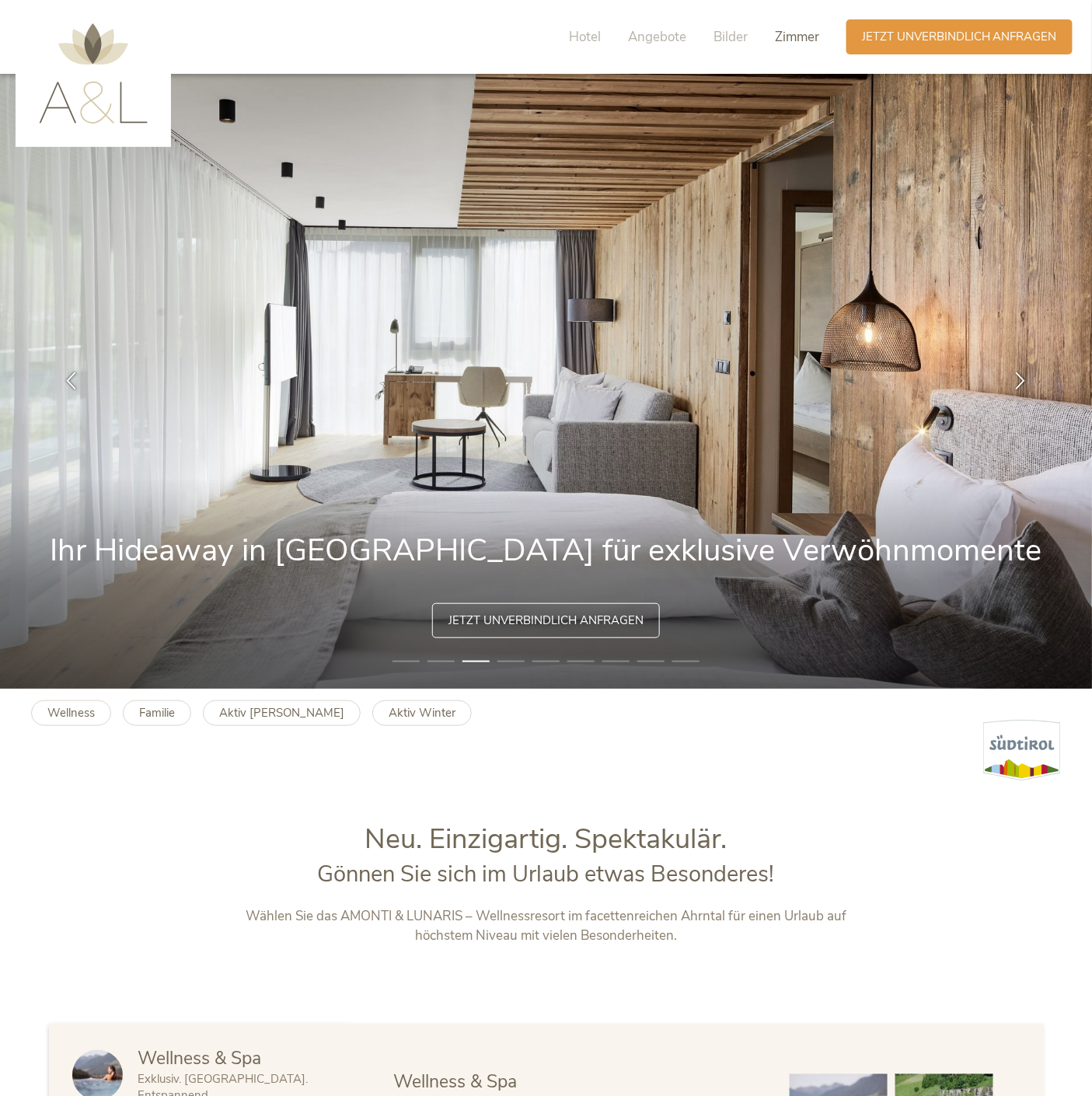
click at [819, 35] on span "Zimmer" at bounding box center [797, 37] width 45 height 17
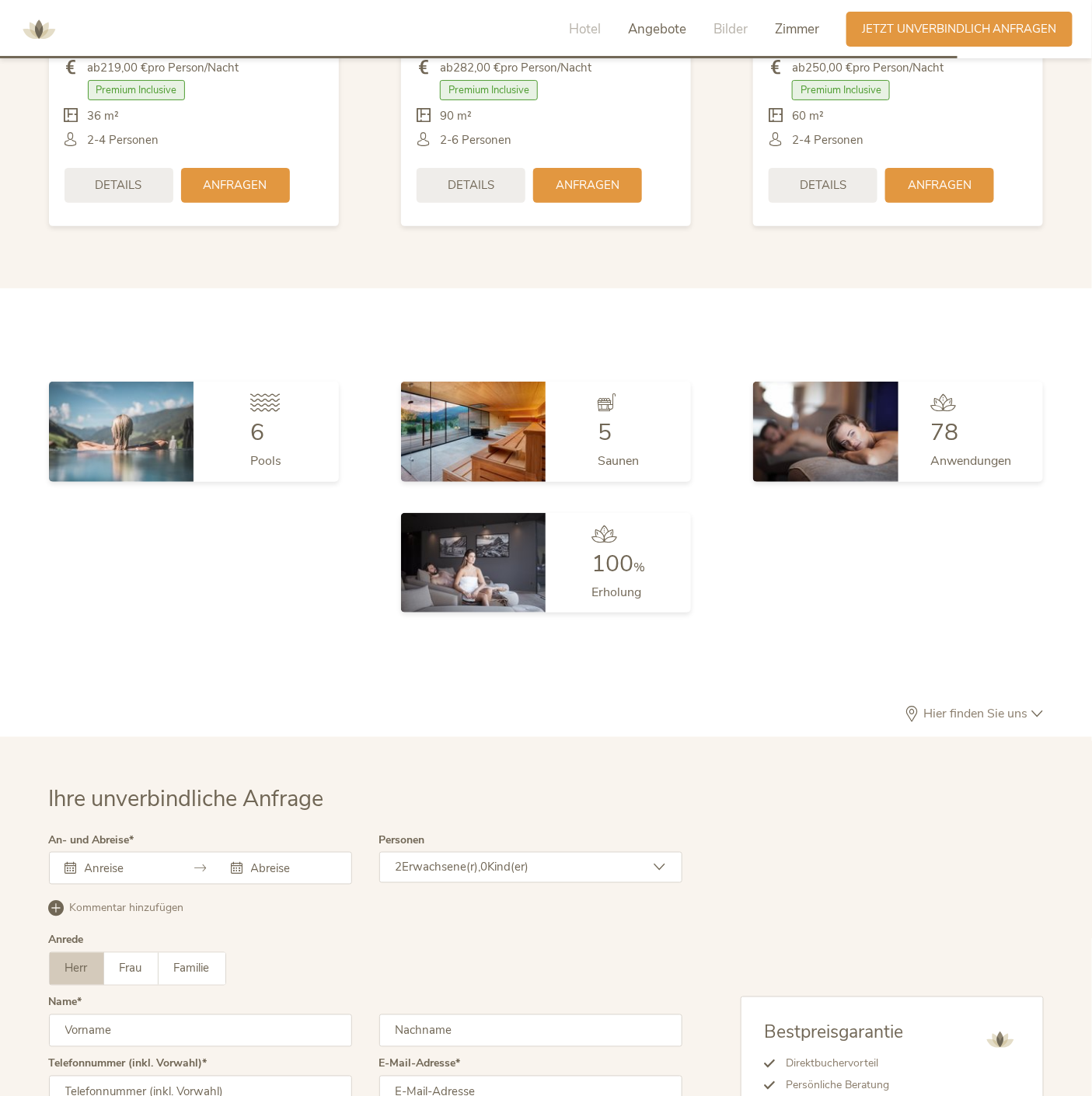
scroll to position [4045, 0]
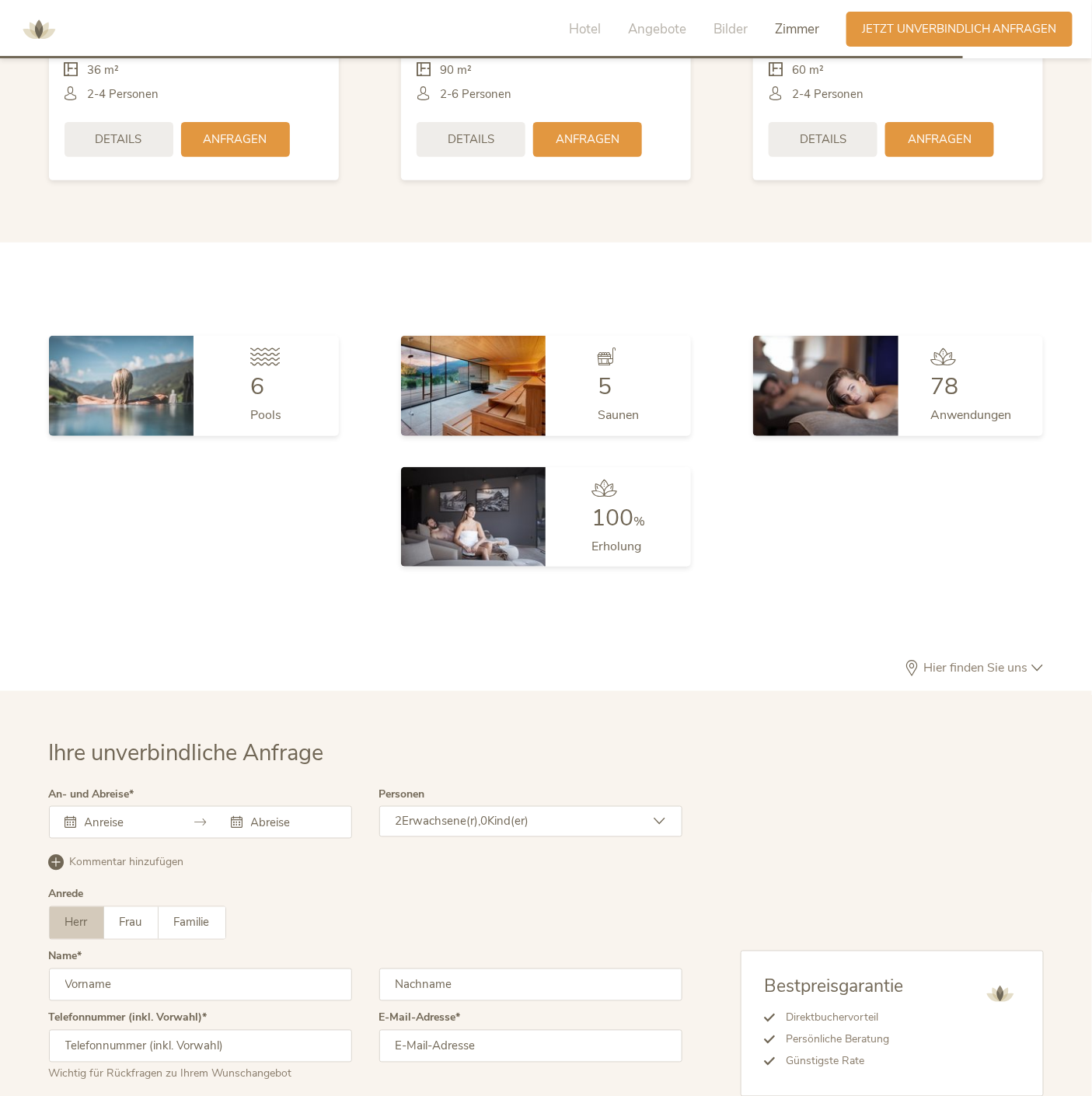
drag, startPoint x: 1065, startPoint y: 297, endPoint x: 689, endPoint y: 305, distance: 376.1
